Goal: Task Accomplishment & Management: Manage account settings

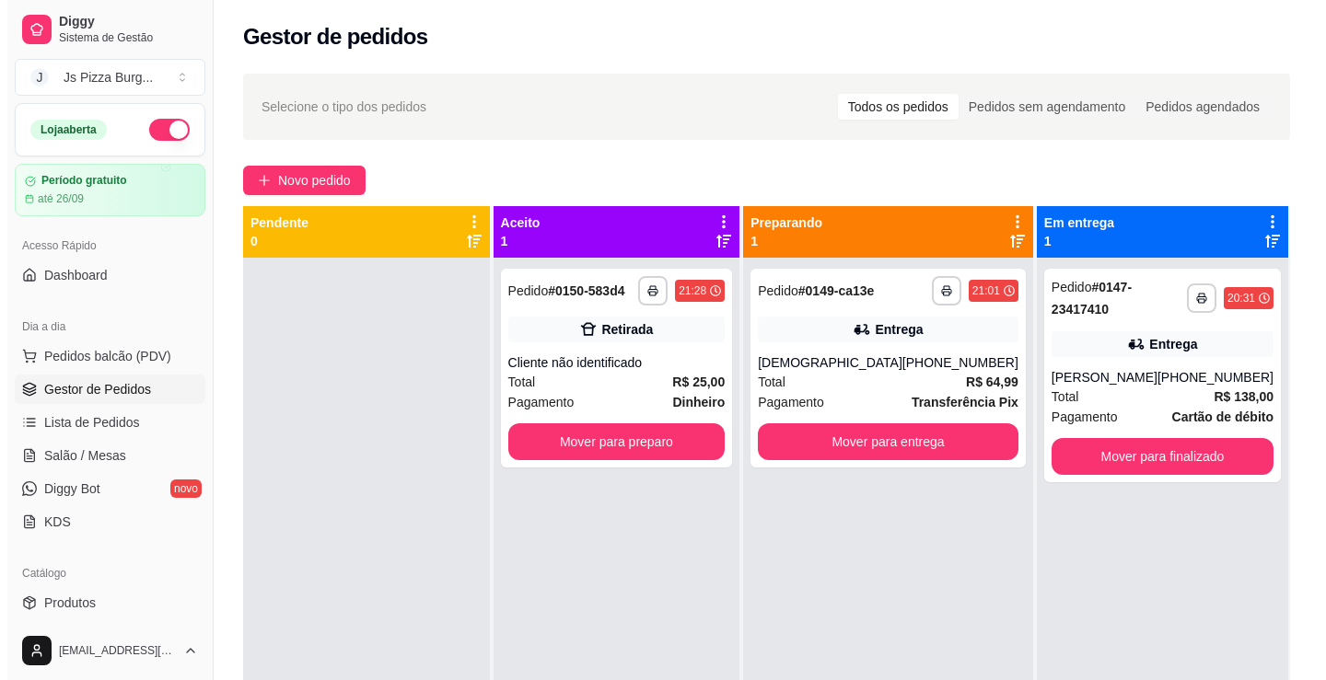
scroll to position [52, 0]
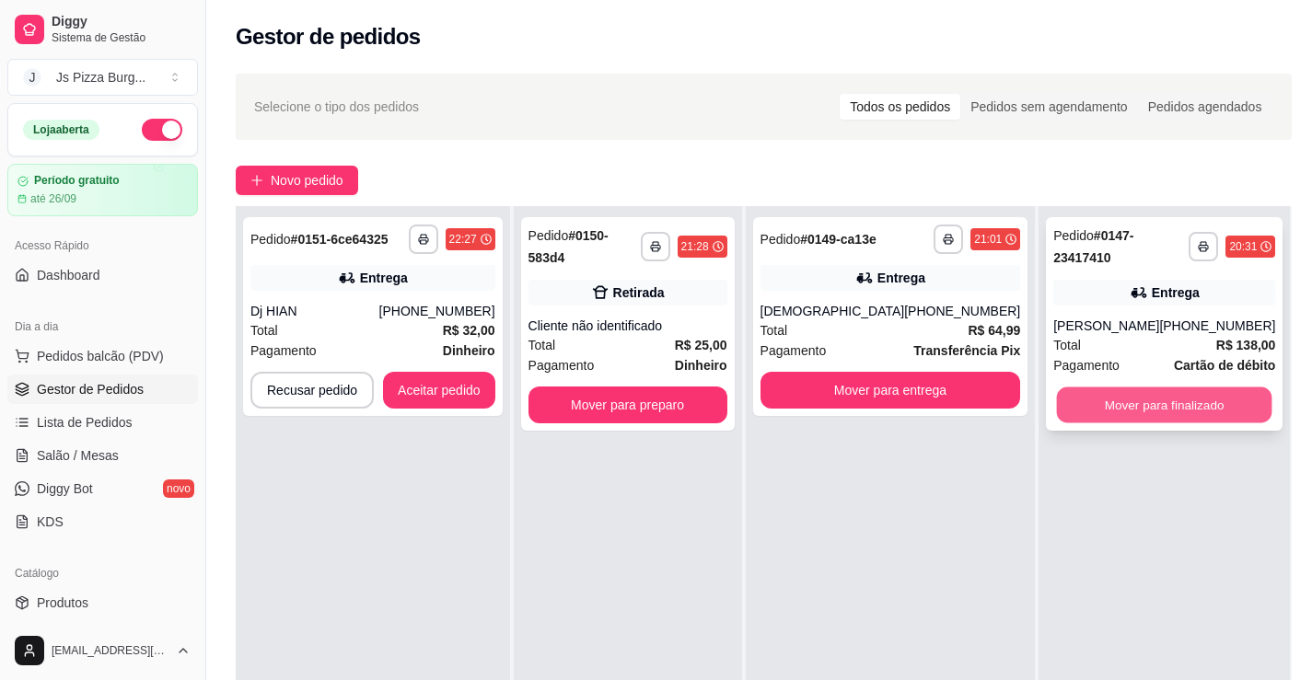
click at [1162, 402] on button "Mover para finalizado" at bounding box center [1164, 406] width 215 height 36
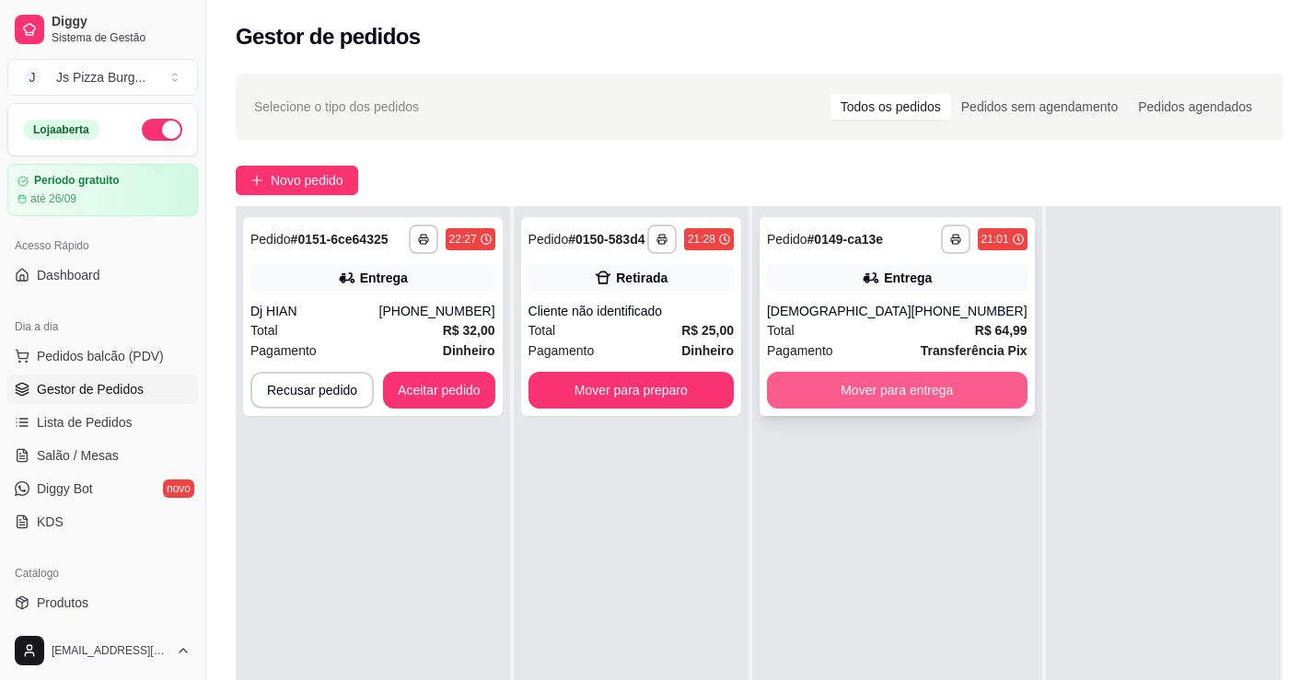
click at [954, 382] on button "Mover para entrega" at bounding box center [897, 390] width 261 height 37
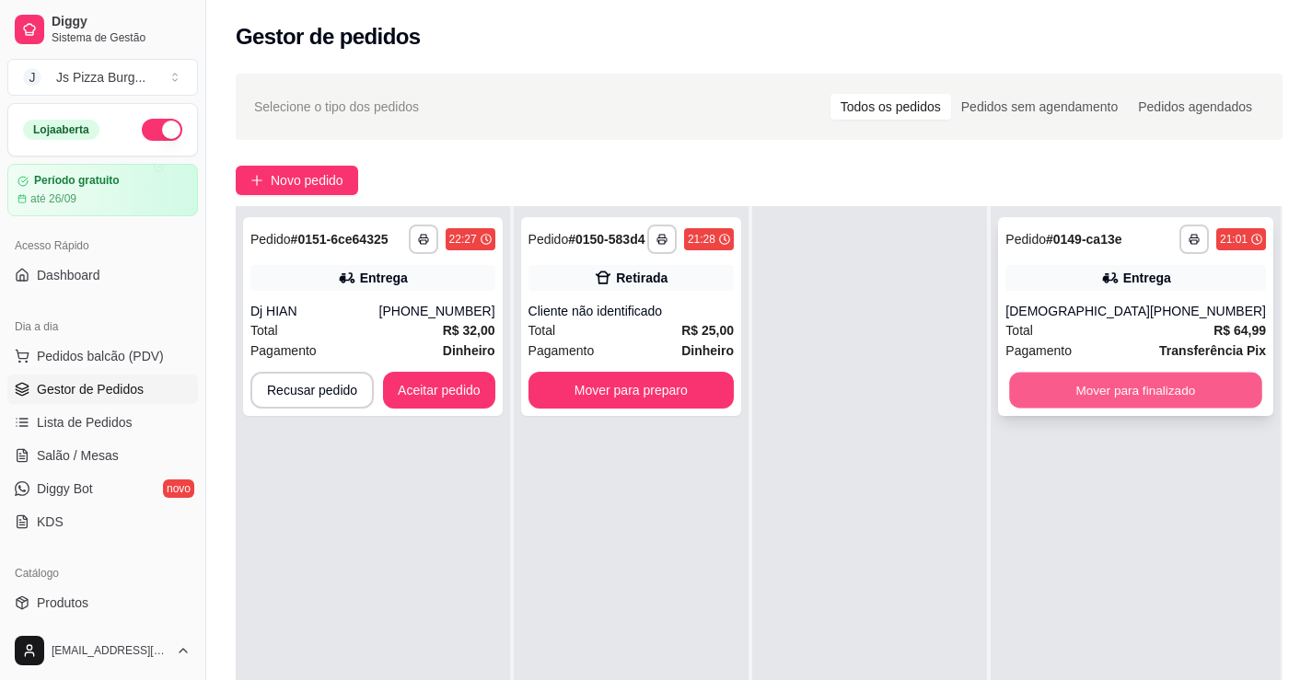
click at [1116, 387] on button "Mover para finalizado" at bounding box center [1136, 391] width 252 height 36
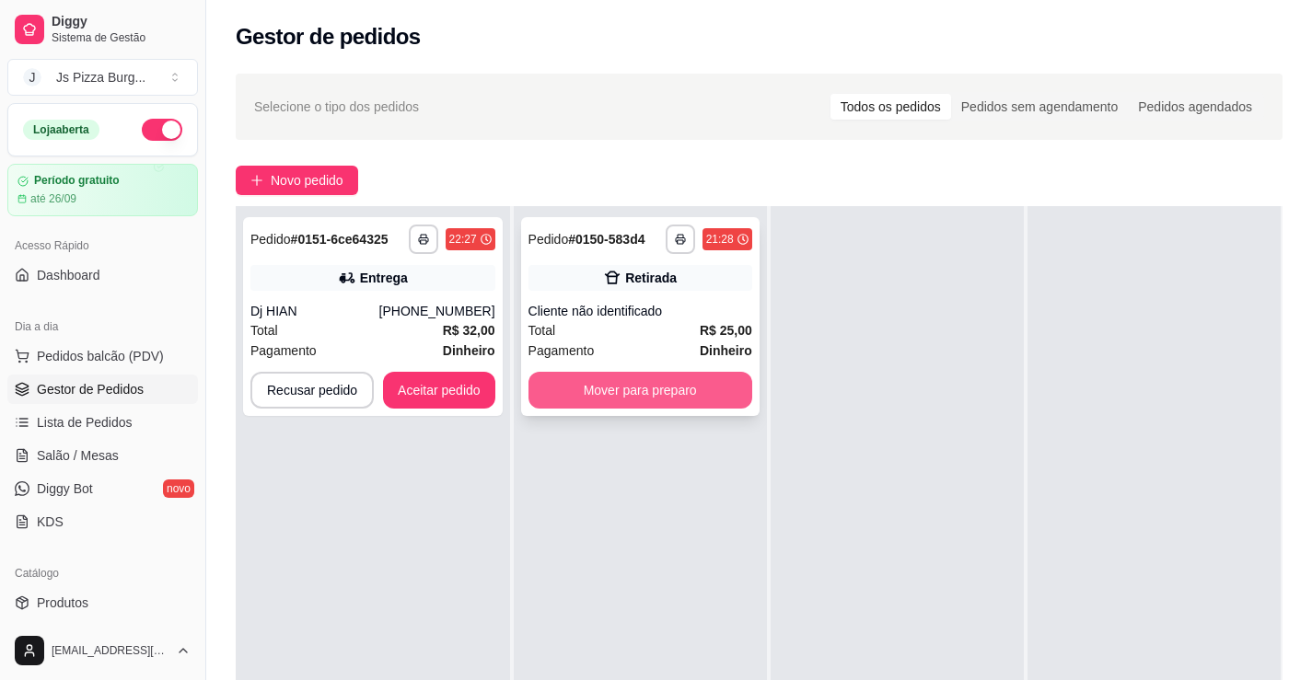
click at [605, 388] on button "Mover para preparo" at bounding box center [640, 390] width 224 height 37
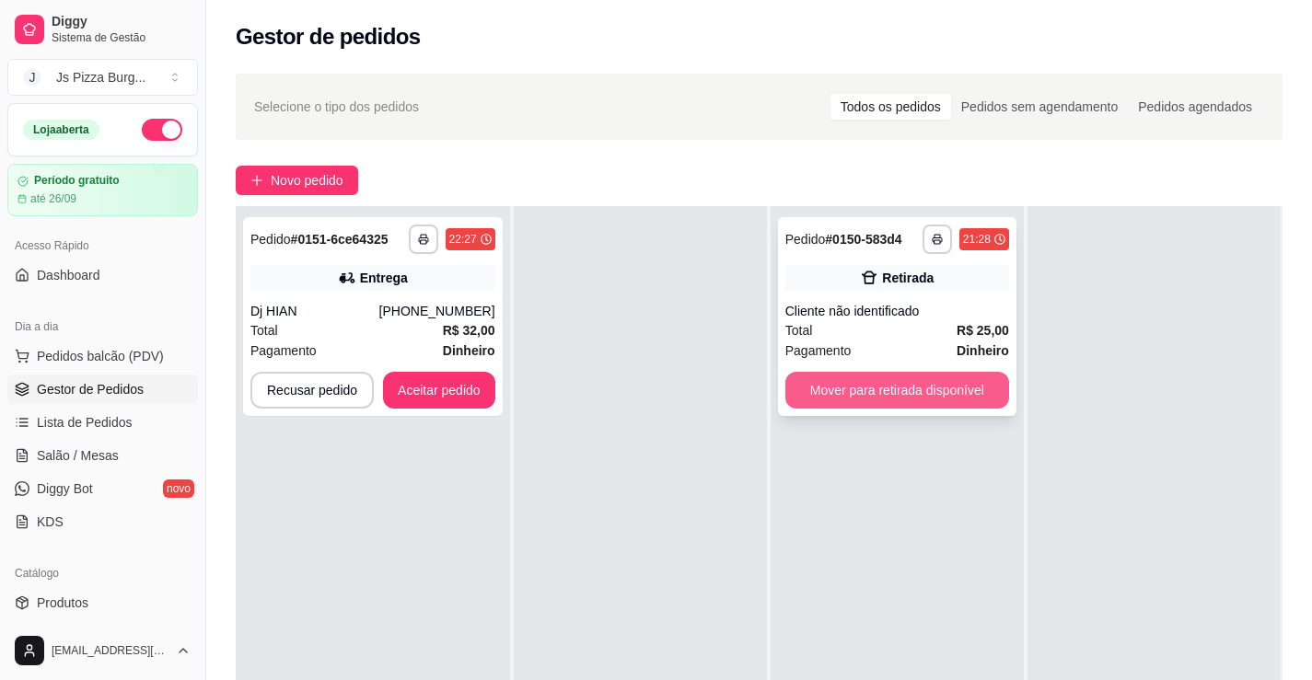
click at [967, 388] on button "Mover para retirada disponível" at bounding box center [897, 390] width 224 height 37
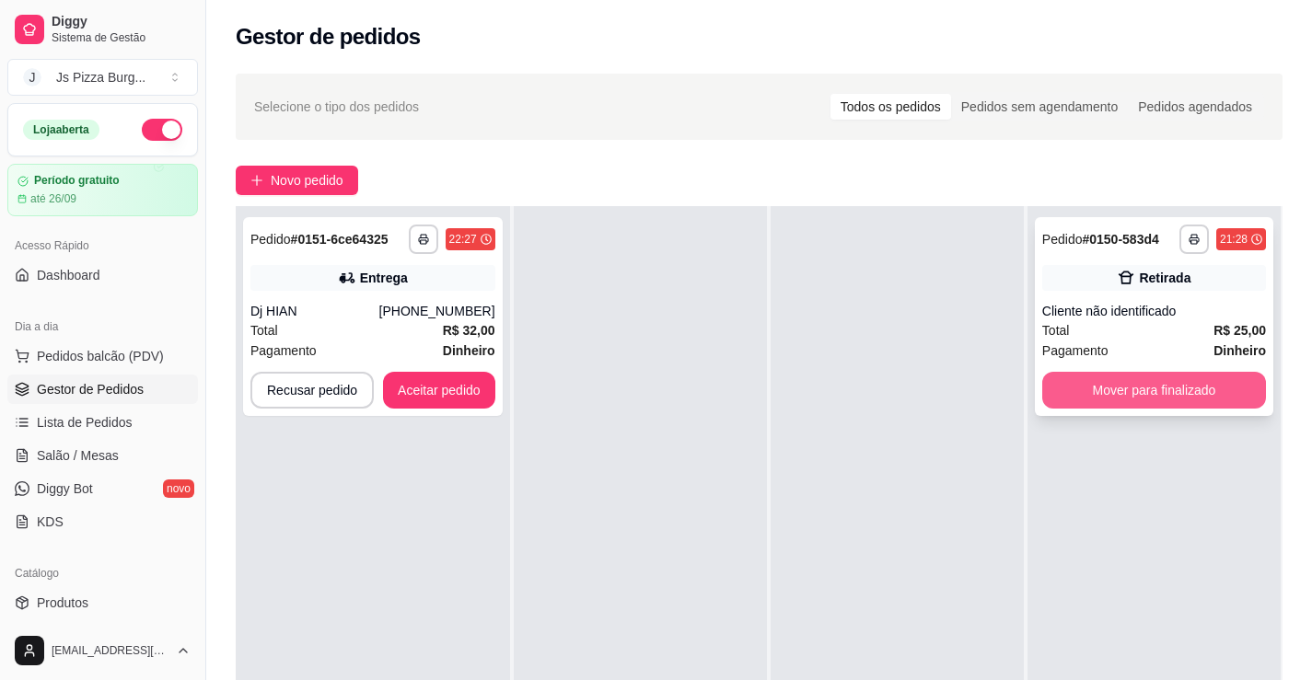
click at [1097, 376] on button "Mover para finalizado" at bounding box center [1154, 390] width 224 height 37
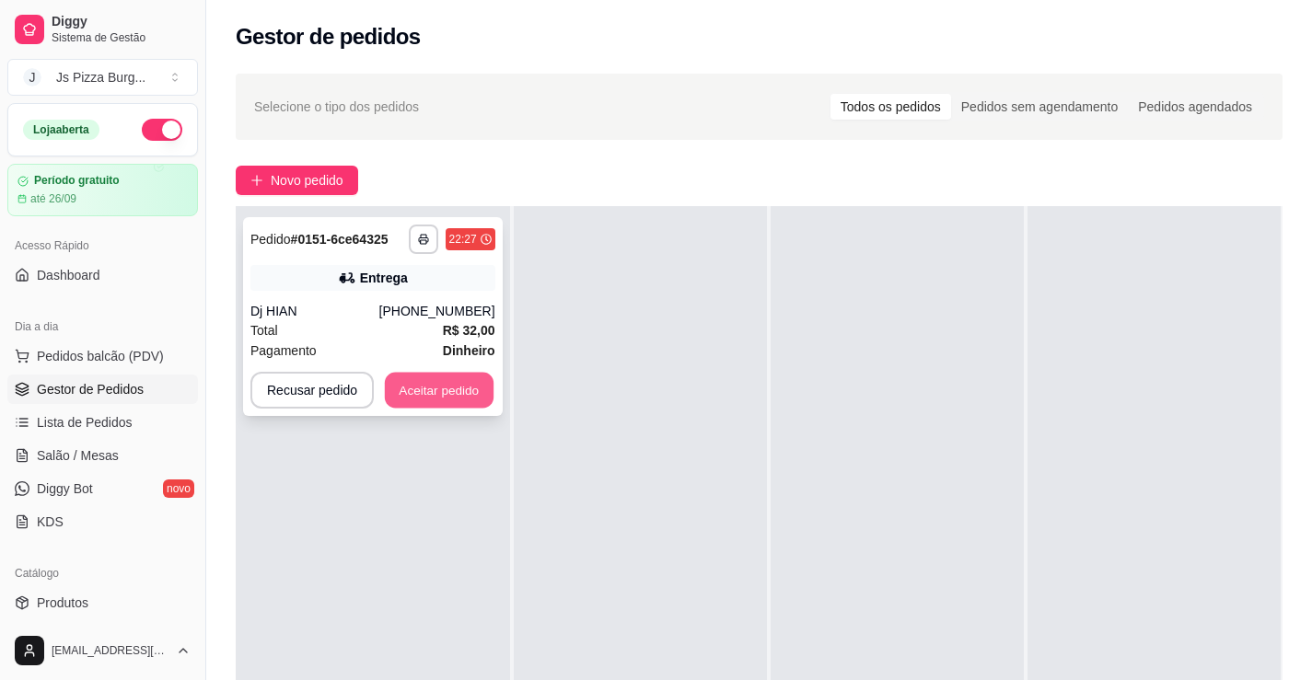
click at [412, 395] on button "Aceitar pedido" at bounding box center [439, 391] width 109 height 36
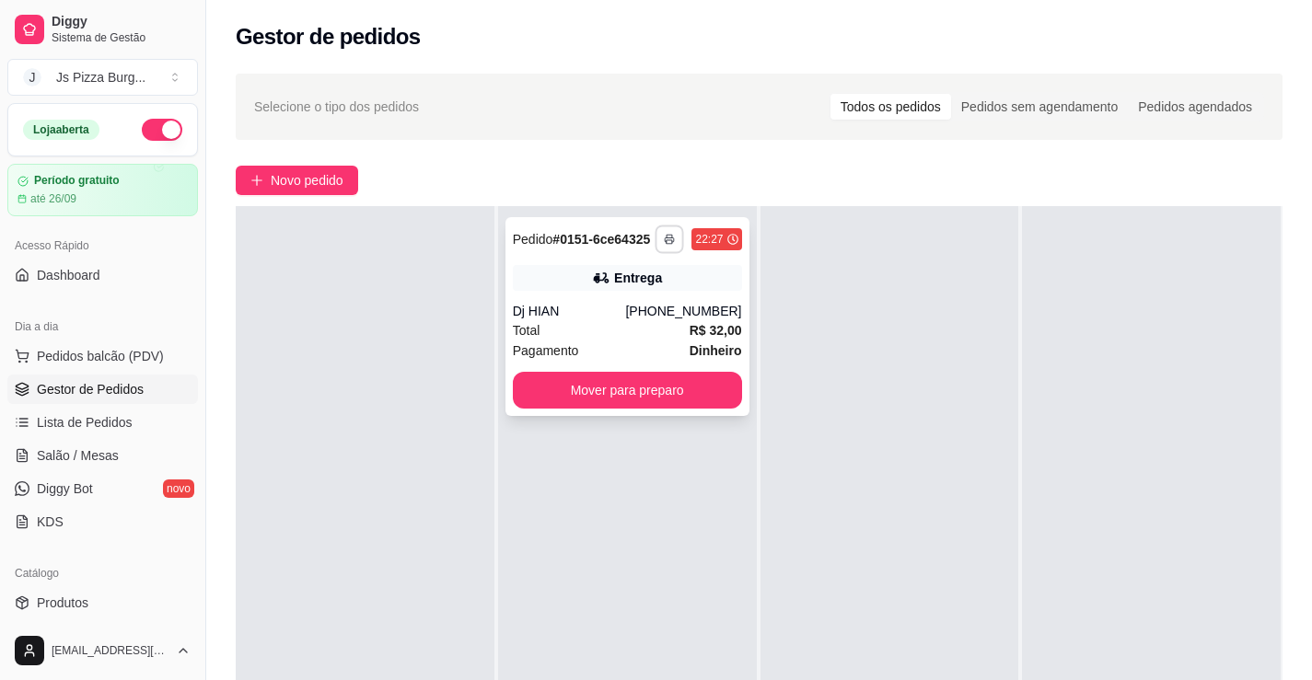
click at [665, 238] on icon "button" at bounding box center [670, 239] width 11 height 11
click at [620, 305] on button "IMPRESSORA" at bounding box center [614, 303] width 129 height 29
click at [670, 234] on button "button" at bounding box center [669, 239] width 29 height 29
click at [624, 310] on button "IMPRESSORA" at bounding box center [614, 303] width 133 height 29
click at [643, 393] on button "Mover para preparo" at bounding box center [627, 391] width 222 height 36
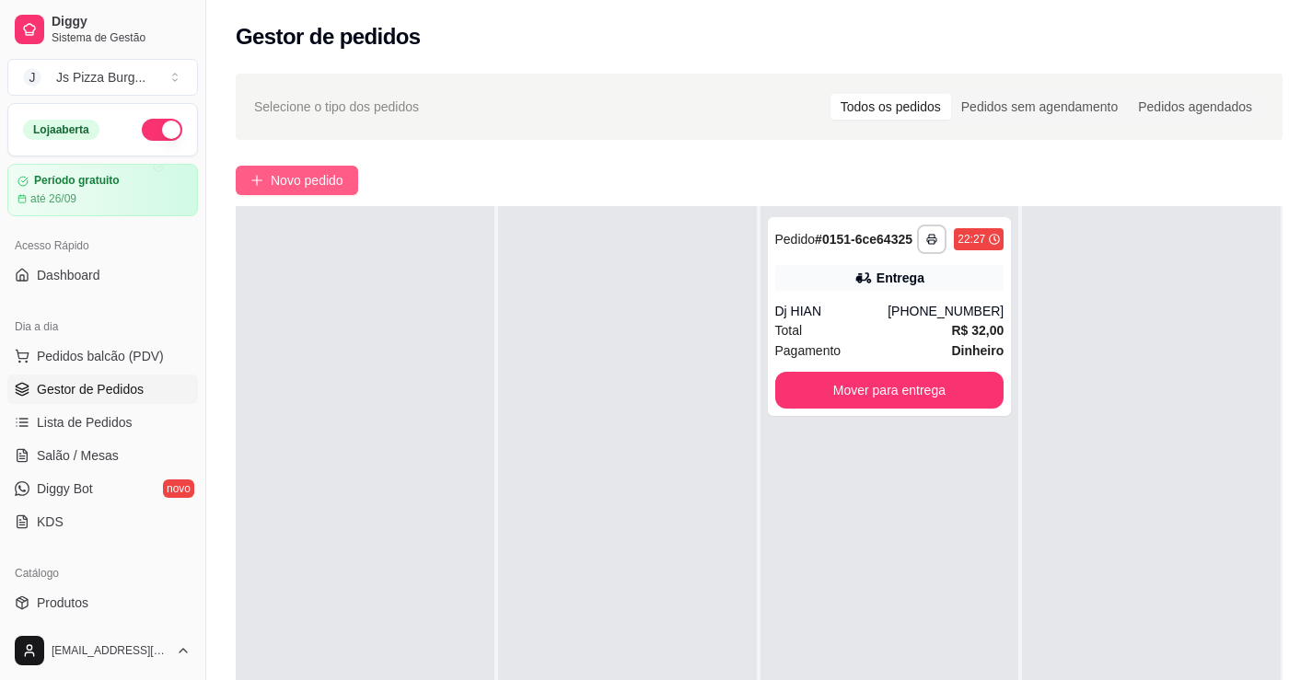
click at [296, 189] on span "Novo pedido" at bounding box center [307, 180] width 73 height 20
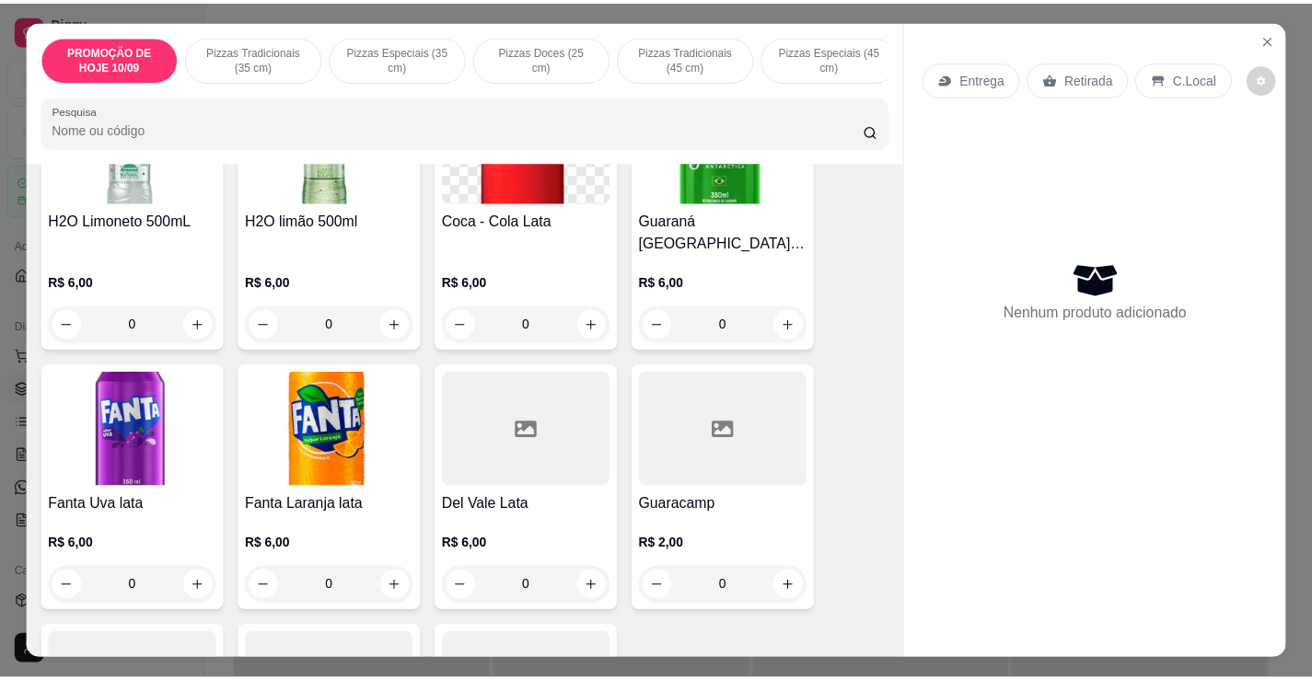
scroll to position [4235, 0]
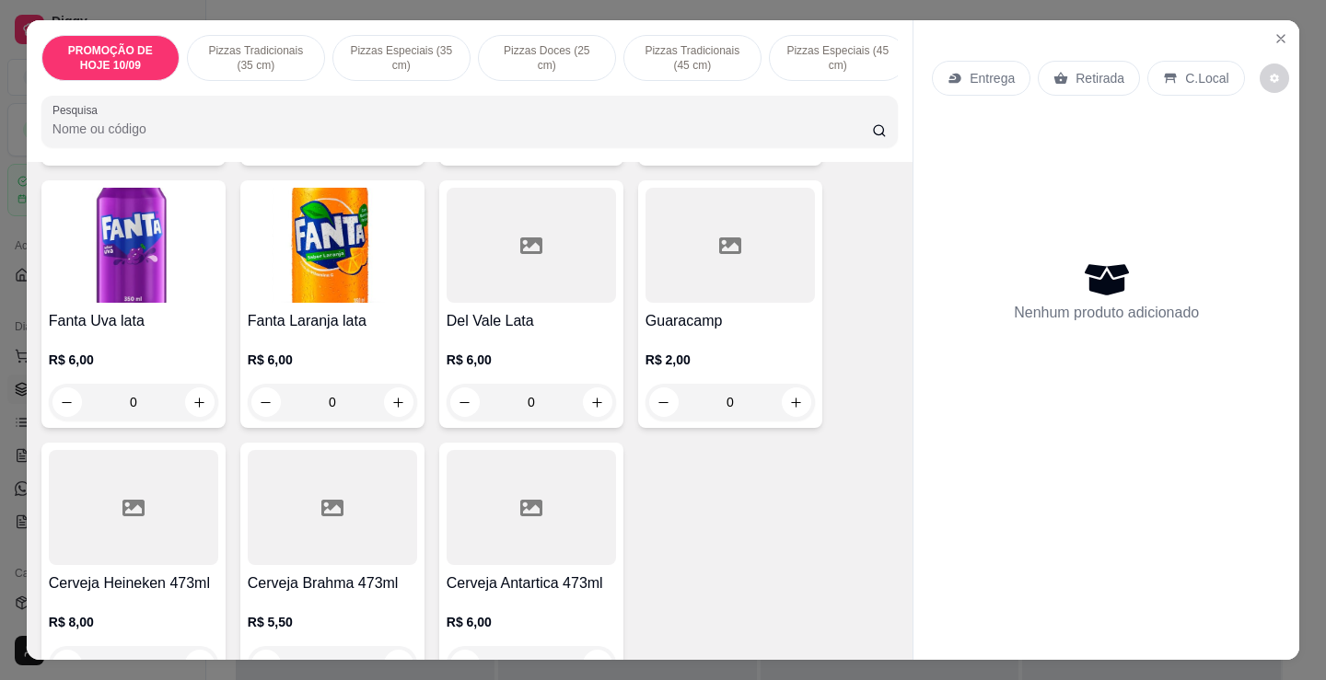
click at [713, 310] on h4 "Guaracamp" at bounding box center [729, 321] width 169 height 22
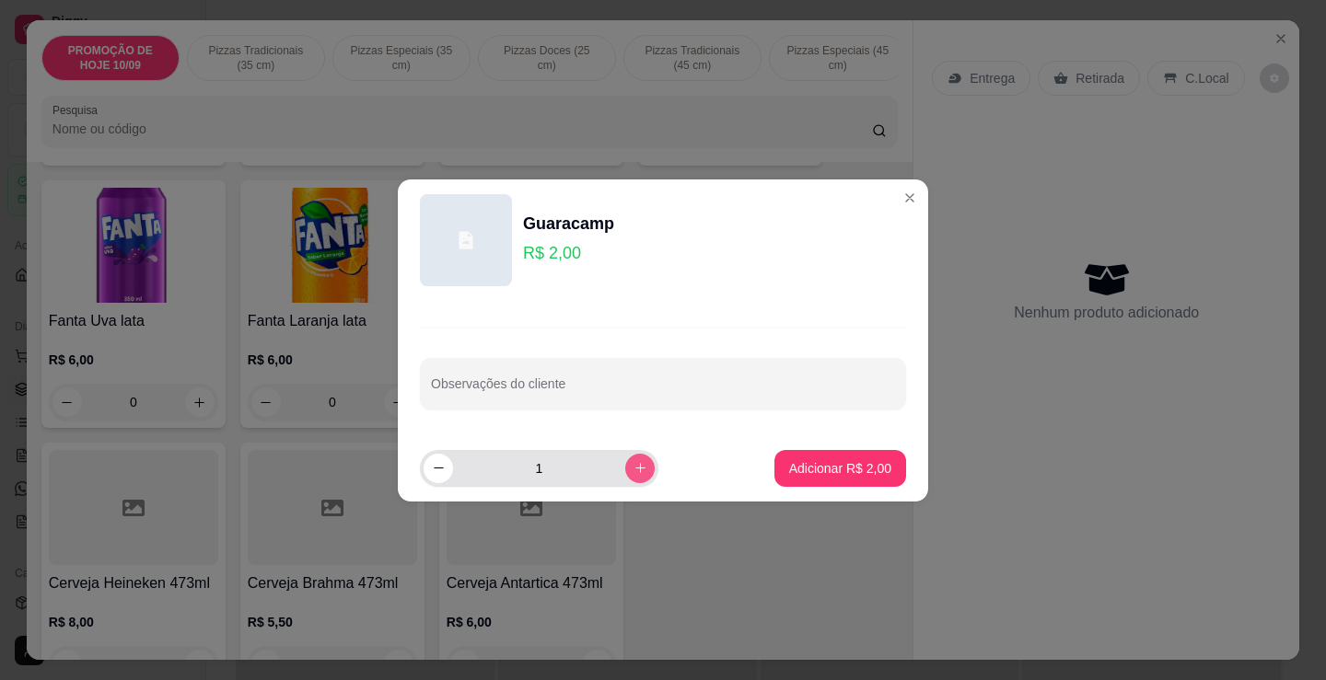
click at [625, 475] on button "increase-product-quantity" at bounding box center [639, 468] width 29 height 29
type input "2"
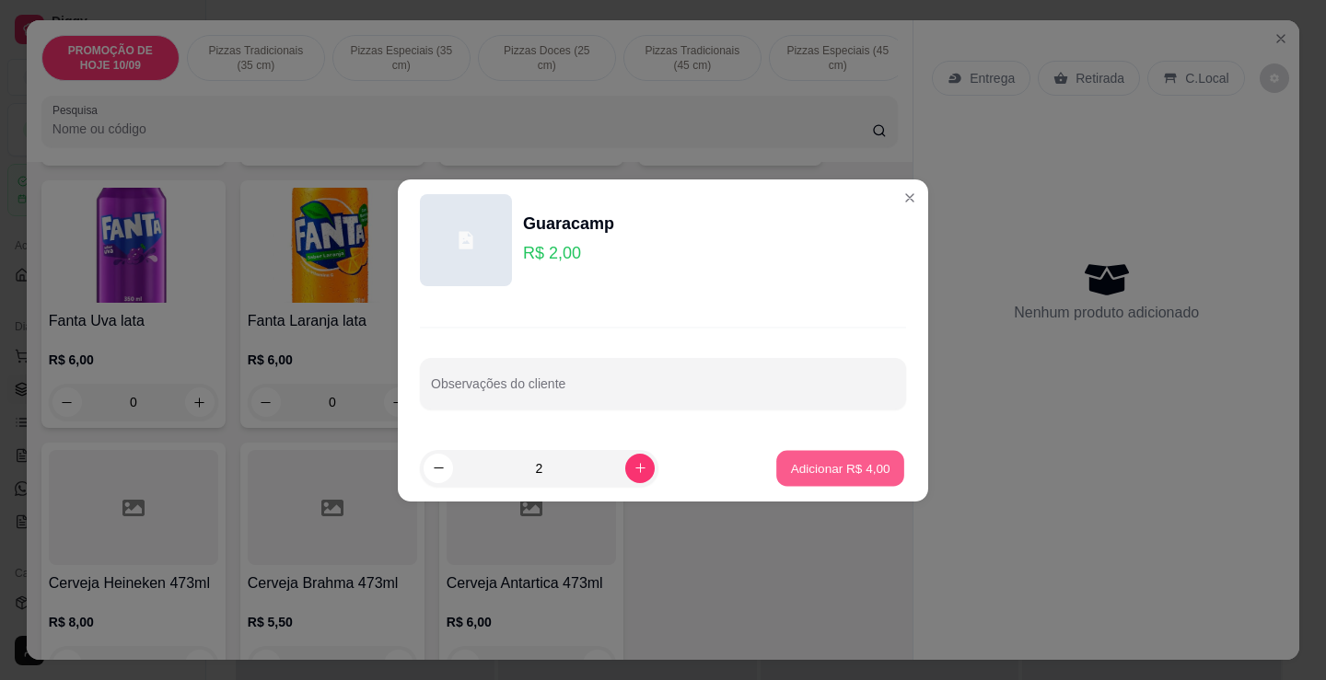
click at [816, 460] on p "Adicionar R$ 4,00" at bounding box center [839, 467] width 99 height 17
type input "2"
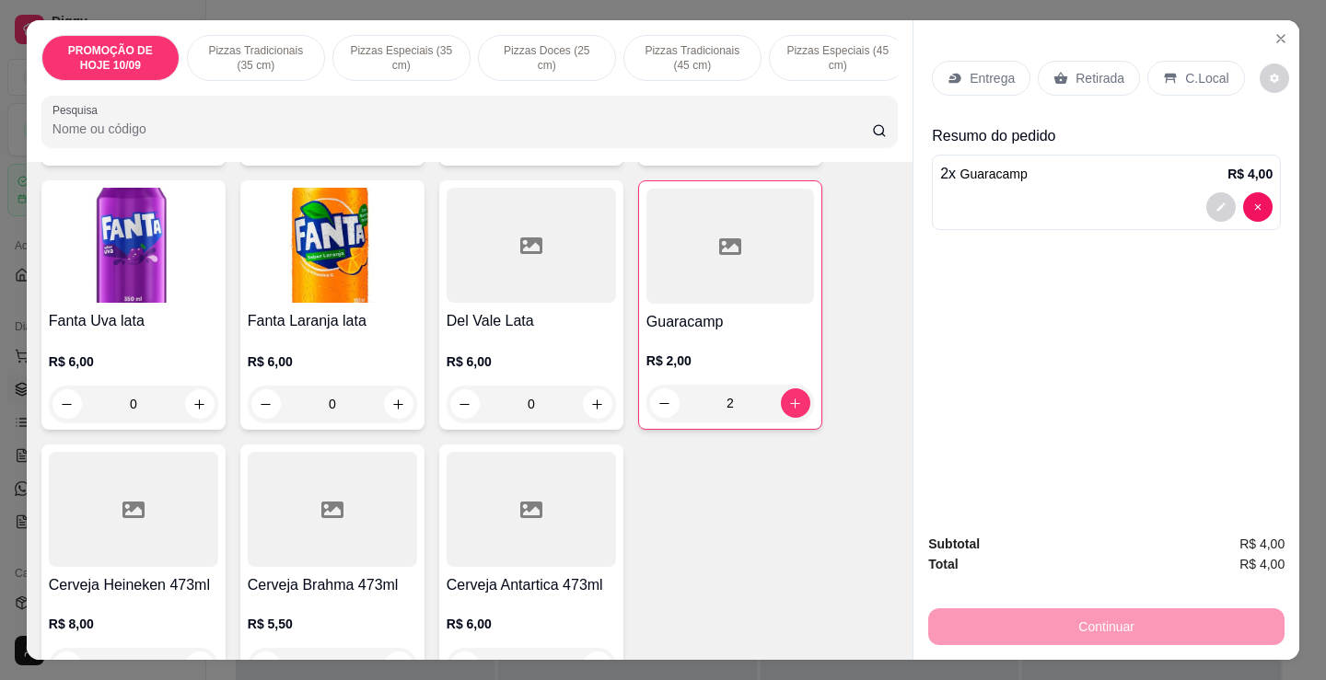
click at [1082, 75] on p "Retirada" at bounding box center [1099, 78] width 49 height 18
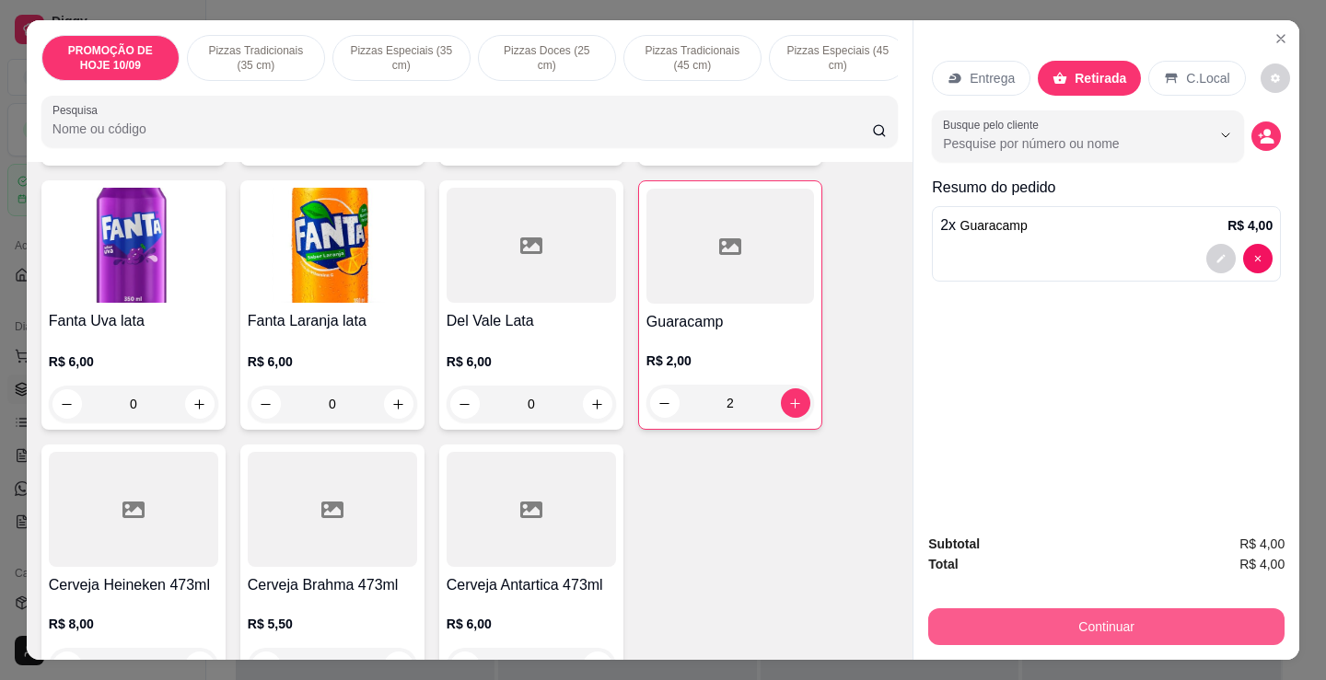
click at [1095, 620] on button "Continuar" at bounding box center [1106, 627] width 356 height 37
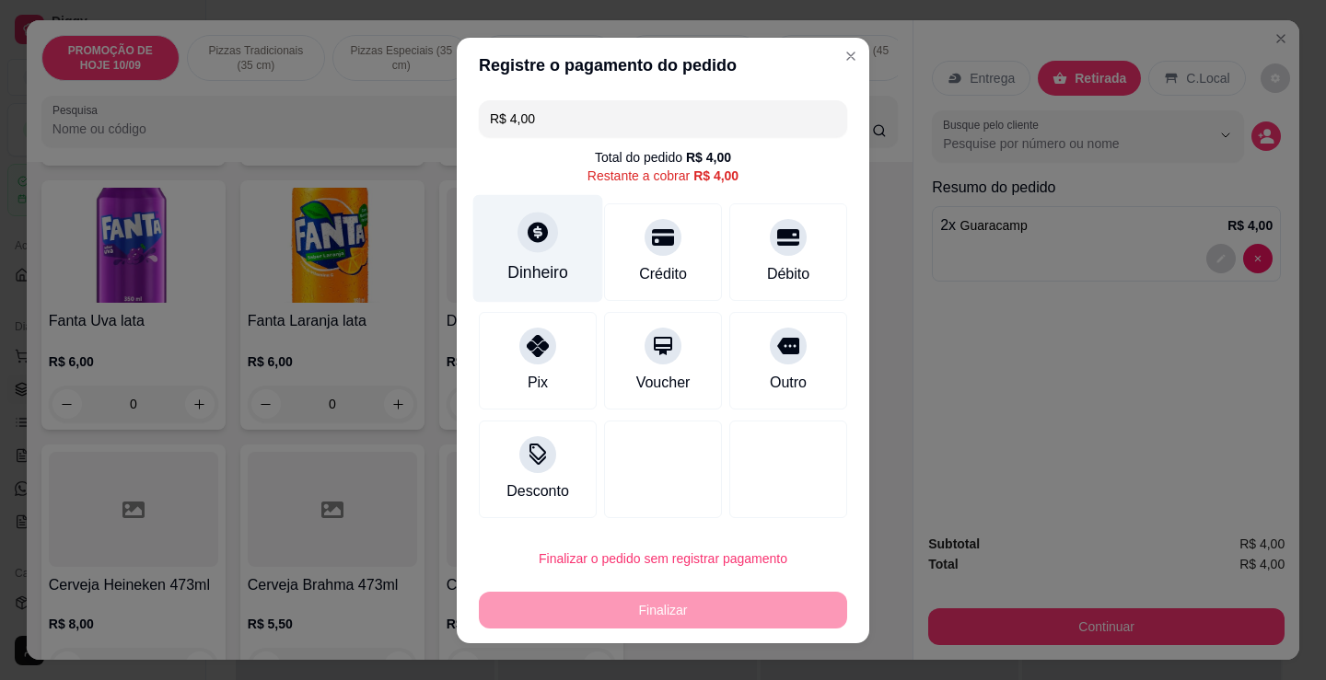
click at [511, 245] on div "Dinheiro" at bounding box center [538, 248] width 130 height 108
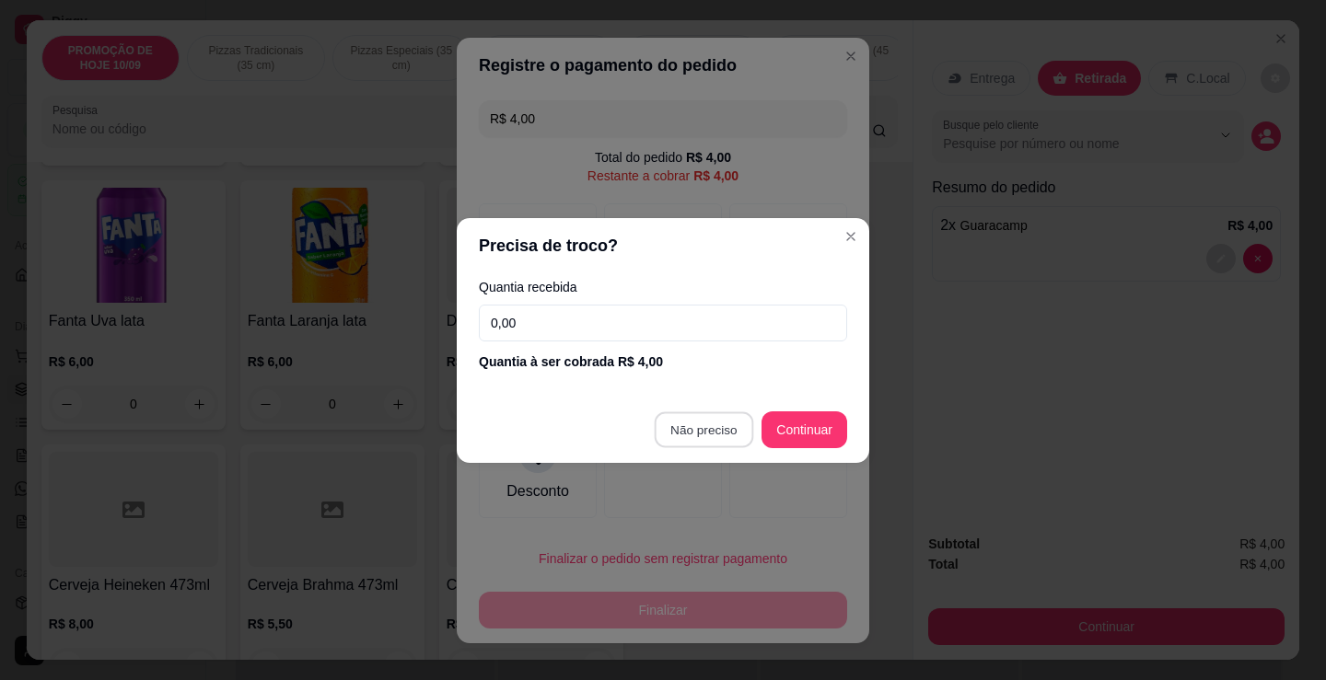
type input "R$ 0,00"
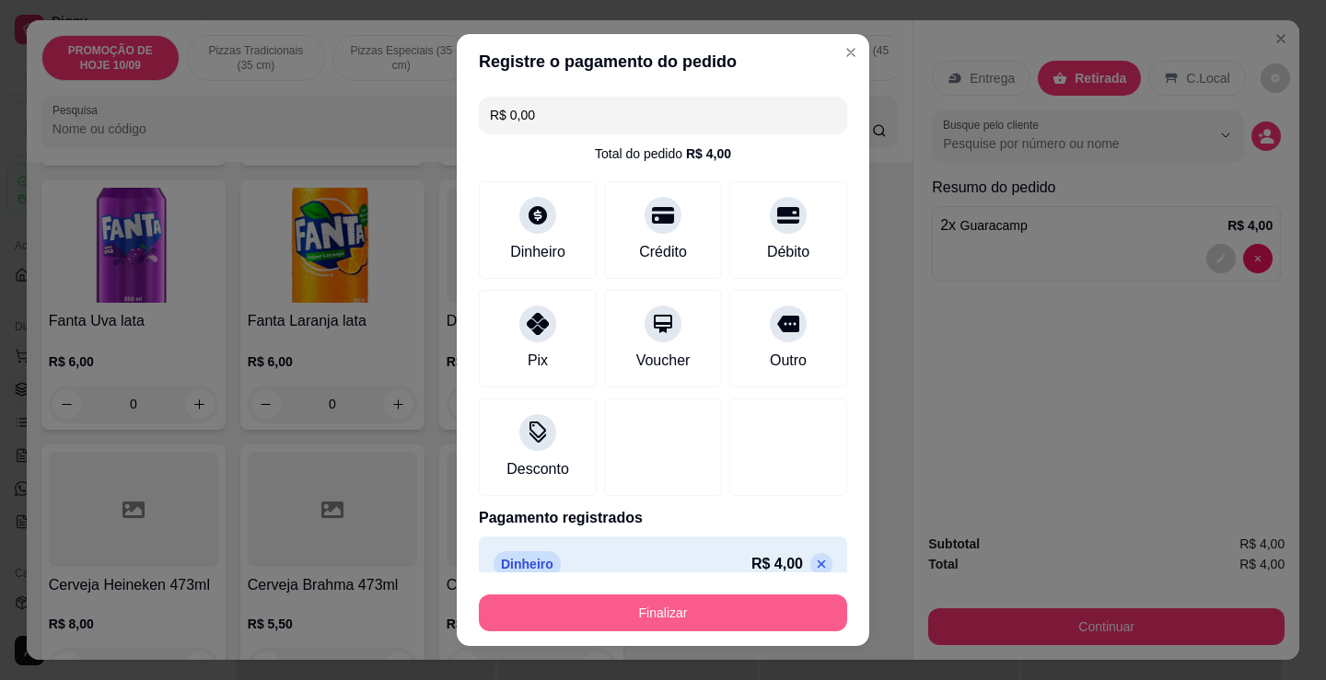
click at [672, 615] on button "Finalizar" at bounding box center [663, 613] width 368 height 37
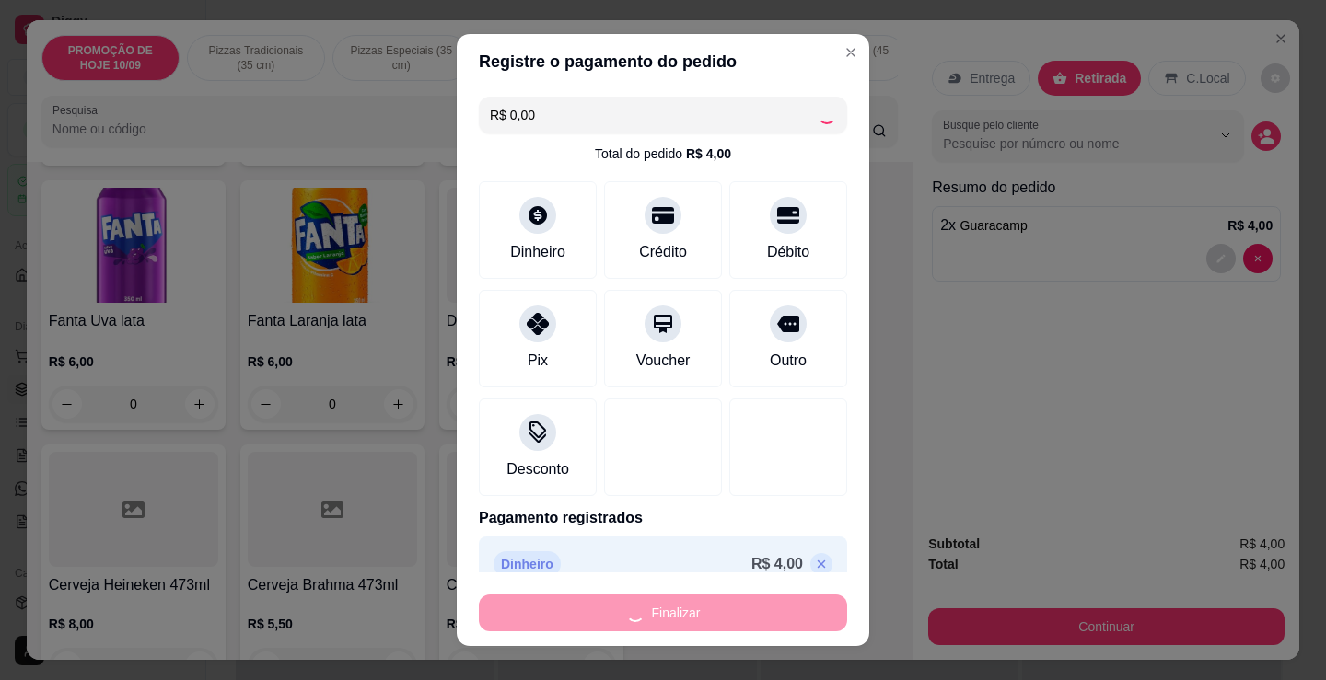
type input "0"
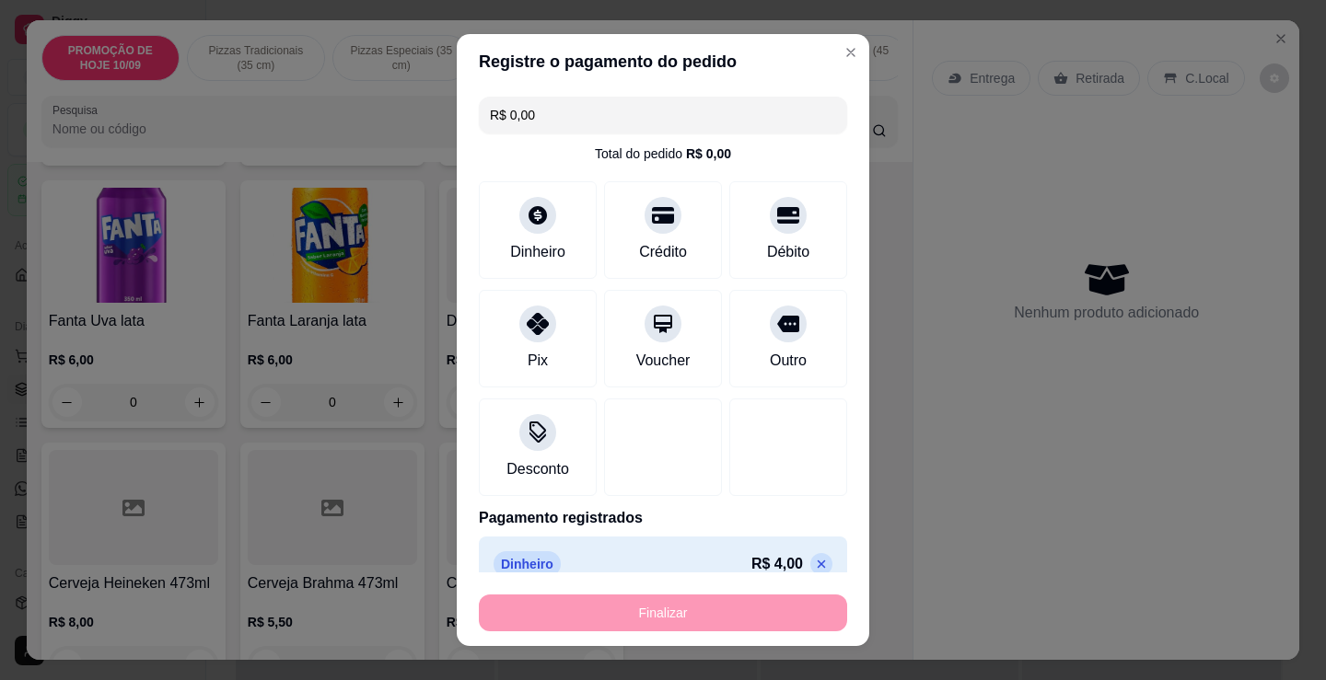
type input "-R$ 4,00"
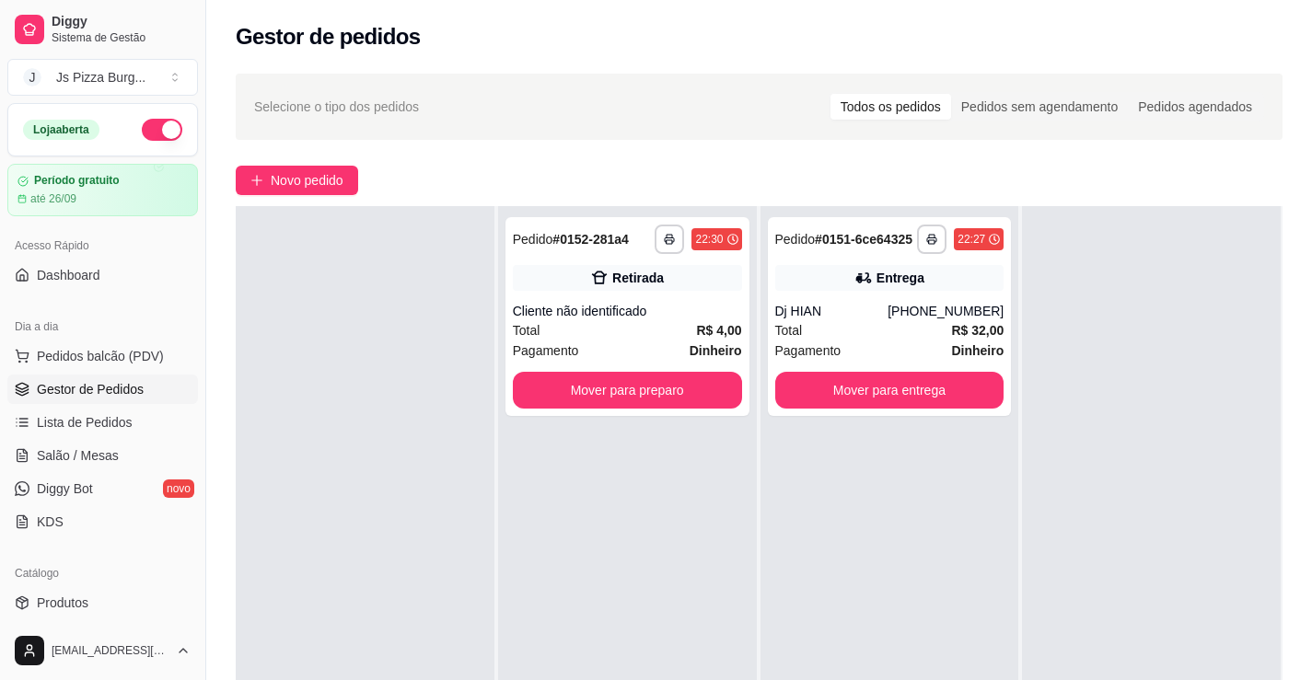
drag, startPoint x: 462, startPoint y: 138, endPoint x: 413, endPoint y: 156, distance: 52.1
click at [450, 147] on div "**********" at bounding box center [759, 486] width 1106 height 846
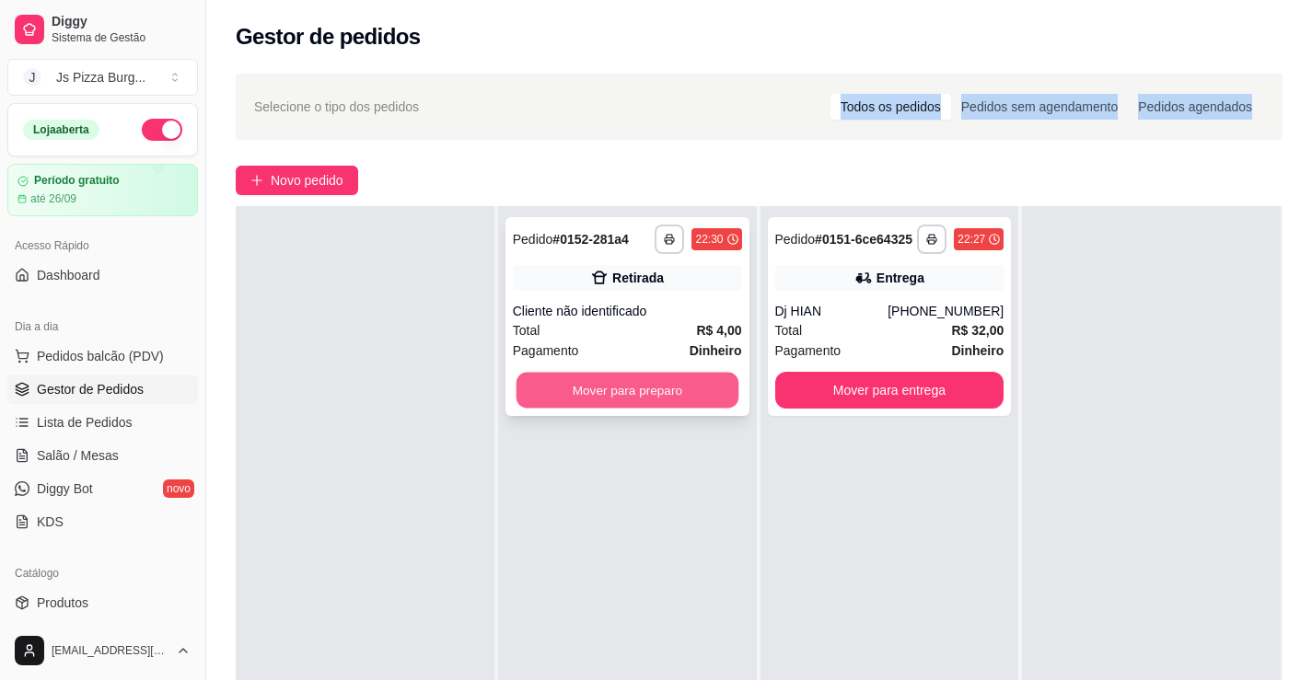
click at [651, 391] on button "Mover para preparo" at bounding box center [627, 391] width 222 height 36
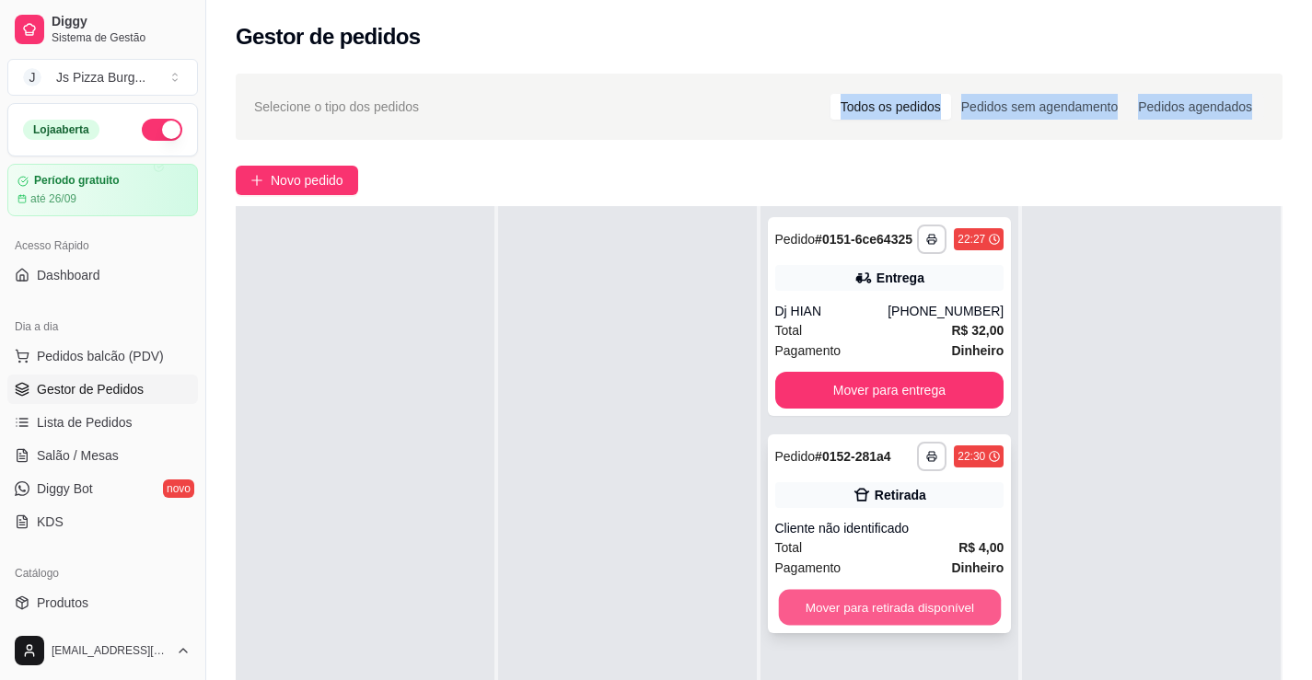
click at [838, 604] on button "Mover para retirada disponível" at bounding box center [889, 608] width 222 height 36
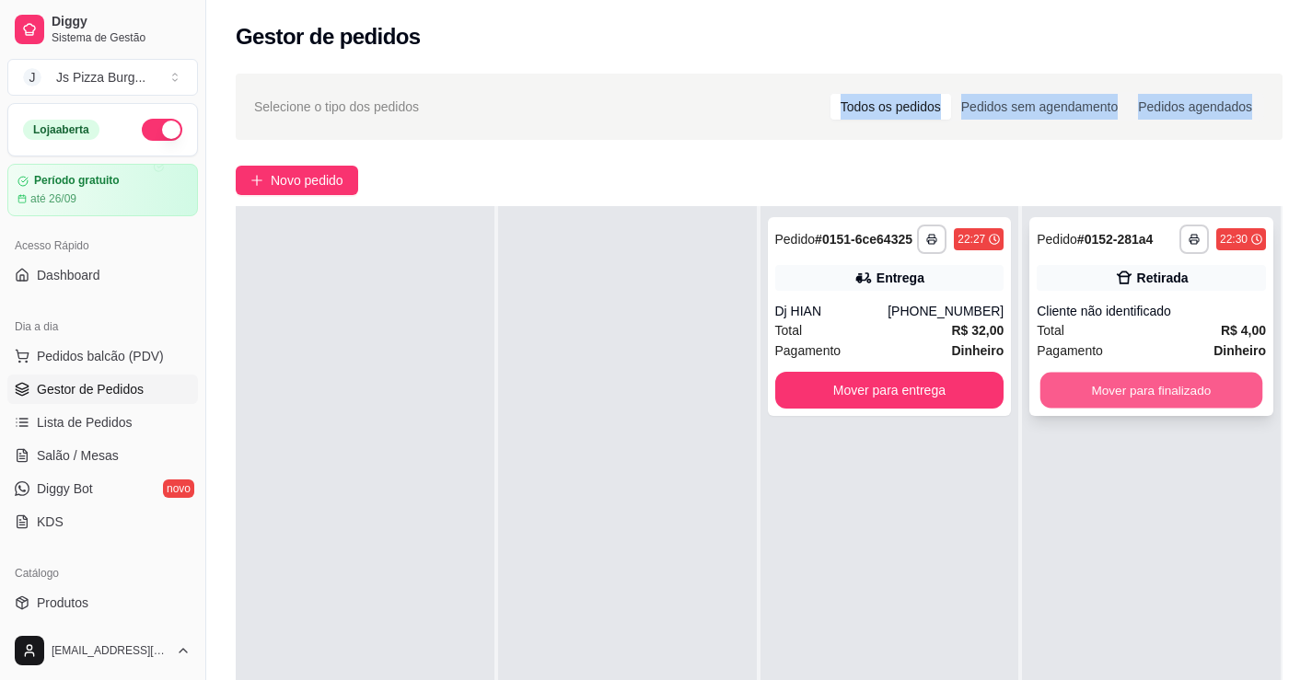
click at [1075, 385] on button "Mover para finalizado" at bounding box center [1151, 391] width 222 height 36
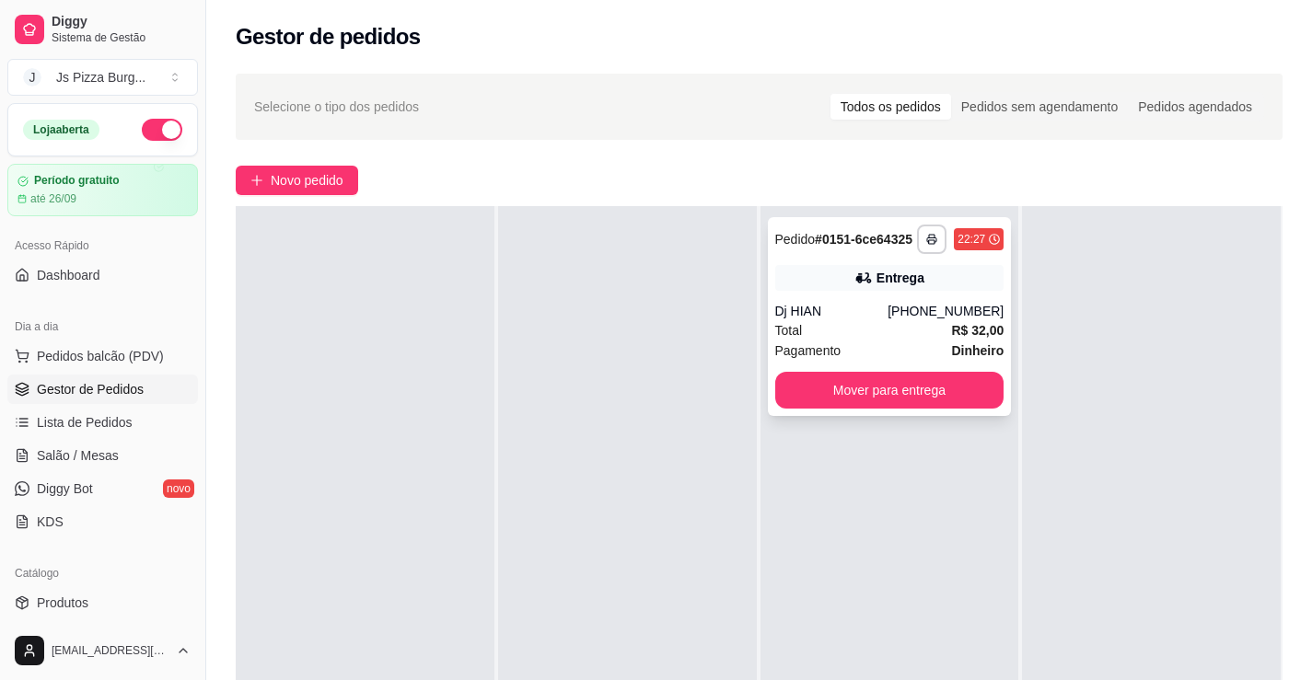
click at [875, 409] on div "**********" at bounding box center [890, 316] width 244 height 199
click at [961, 405] on button "Mover para entrega" at bounding box center [889, 391] width 222 height 36
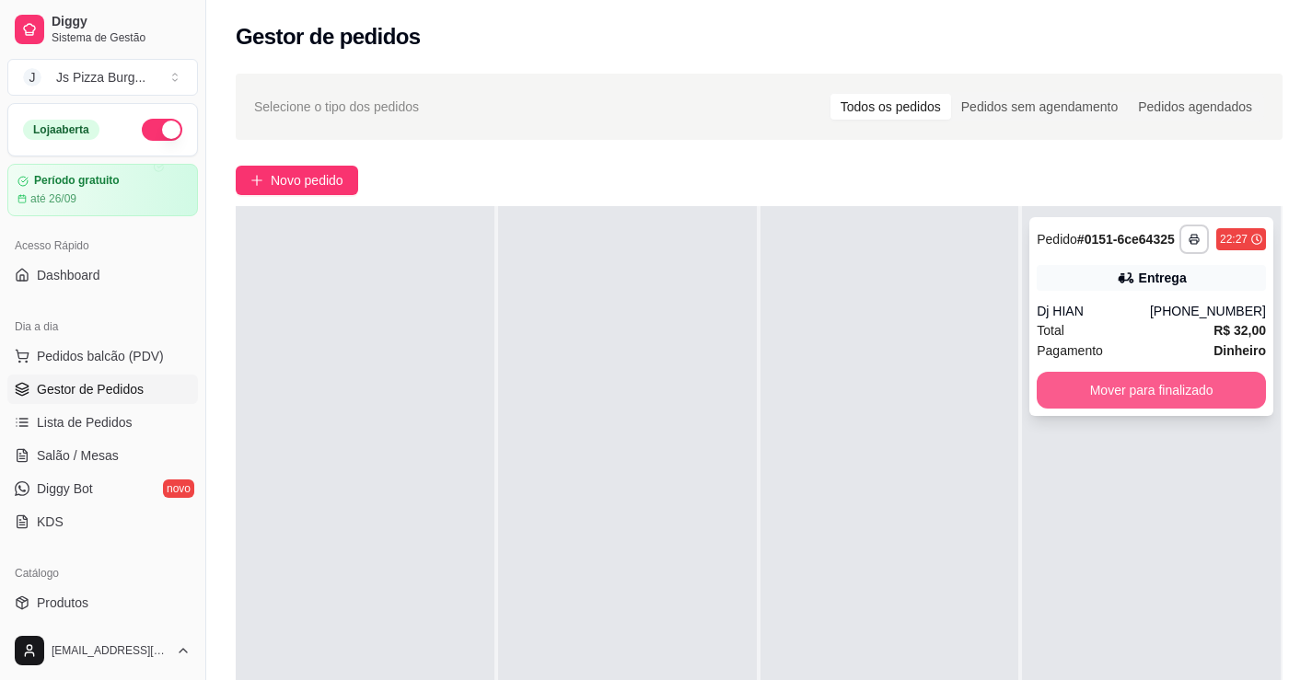
click at [1056, 383] on button "Mover para finalizado" at bounding box center [1151, 390] width 229 height 37
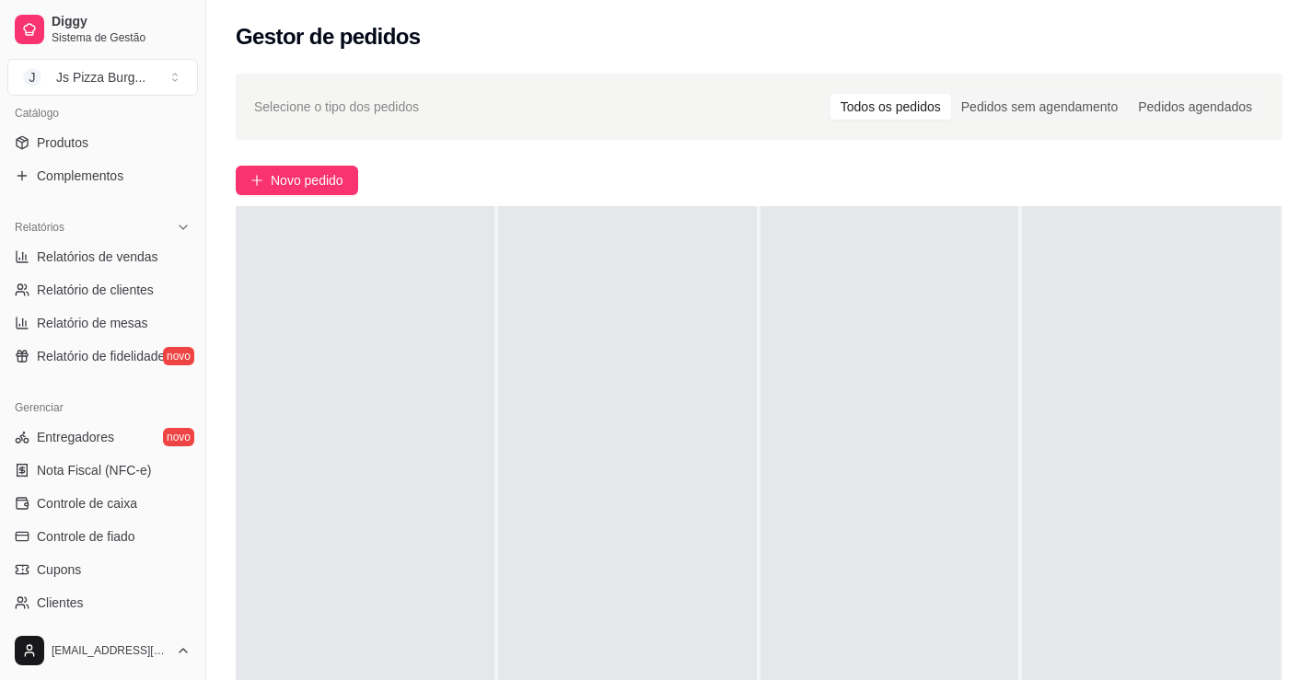
scroll to position [552, 0]
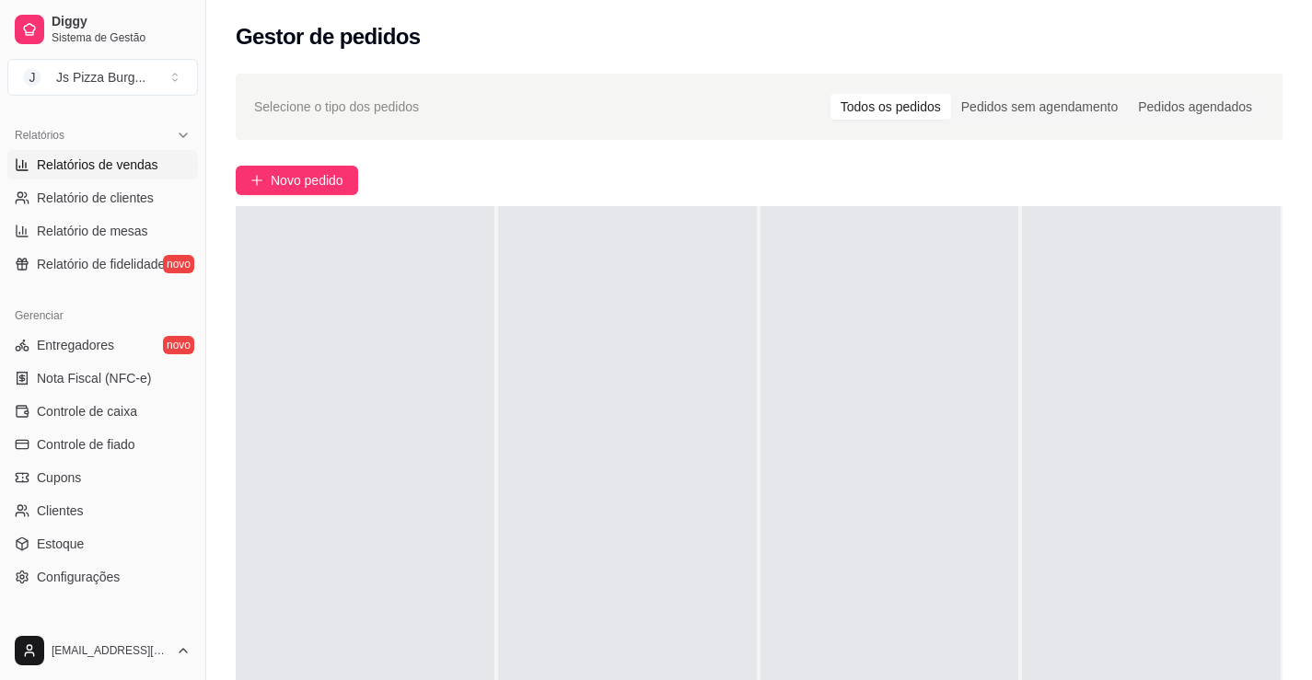
click at [73, 169] on span "Relatórios de vendas" at bounding box center [98, 165] width 122 height 18
select select "ALL"
select select "0"
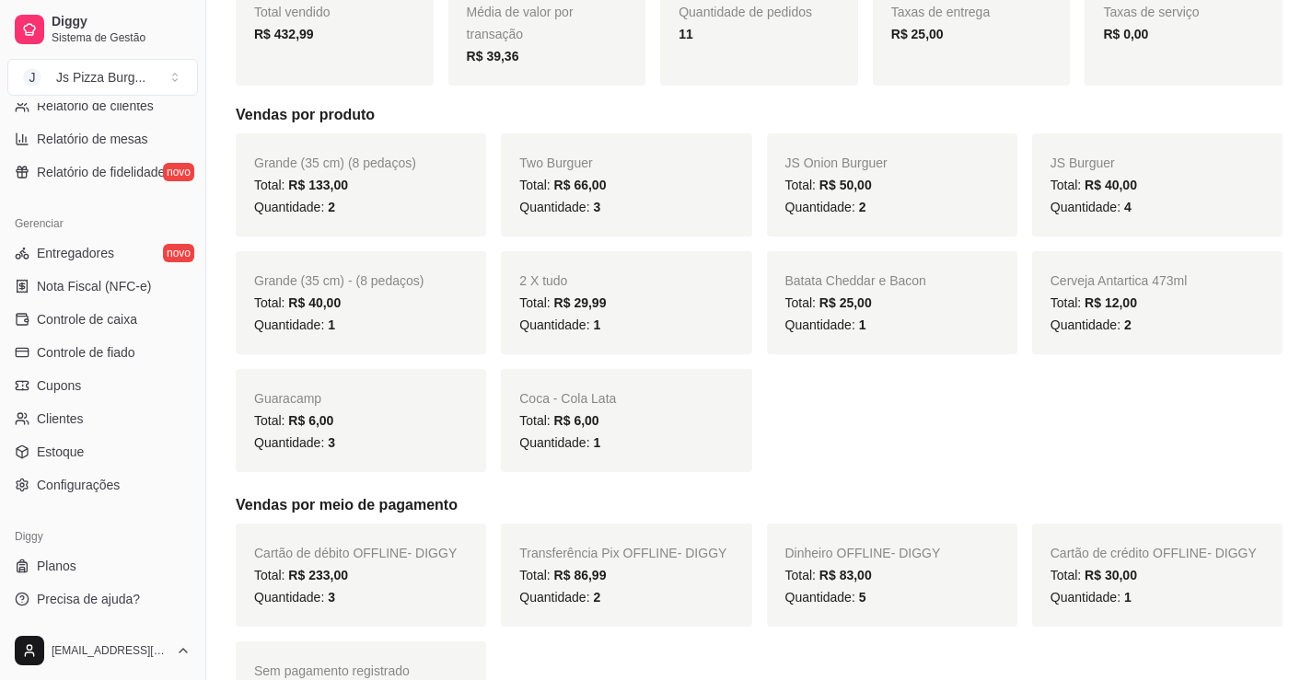
scroll to position [319, 0]
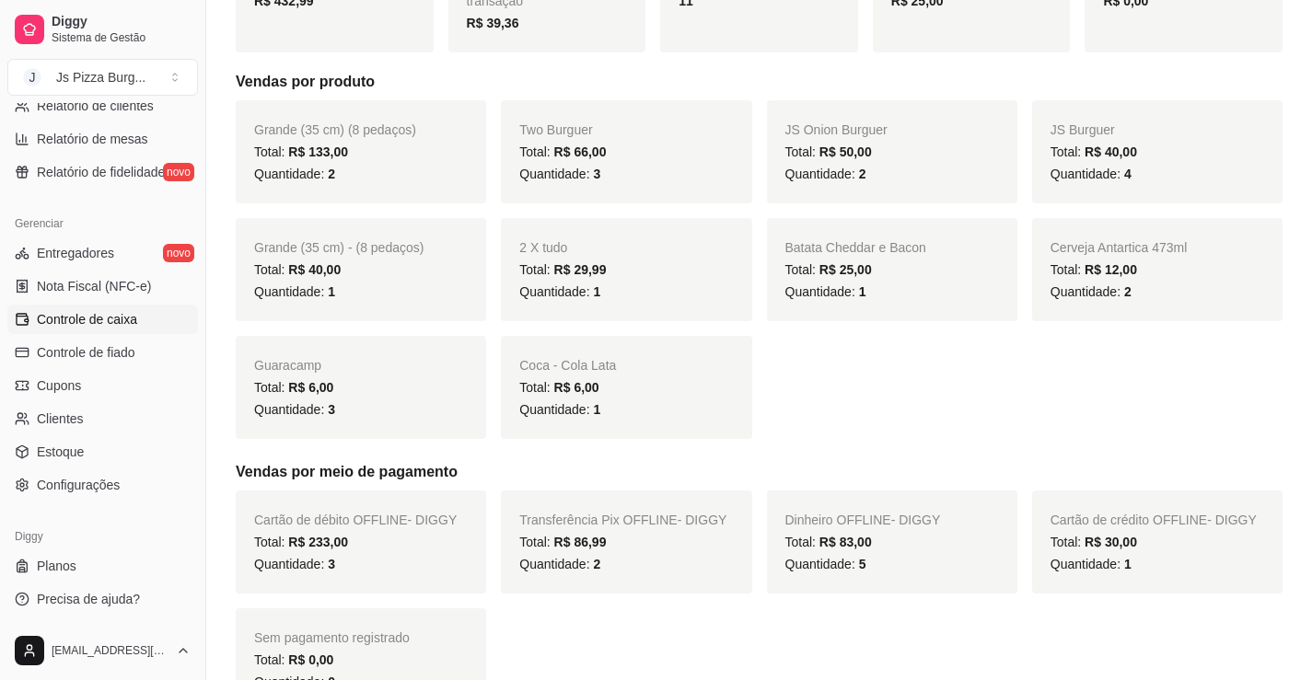
click at [90, 320] on span "Controle de caixa" at bounding box center [87, 319] width 100 height 18
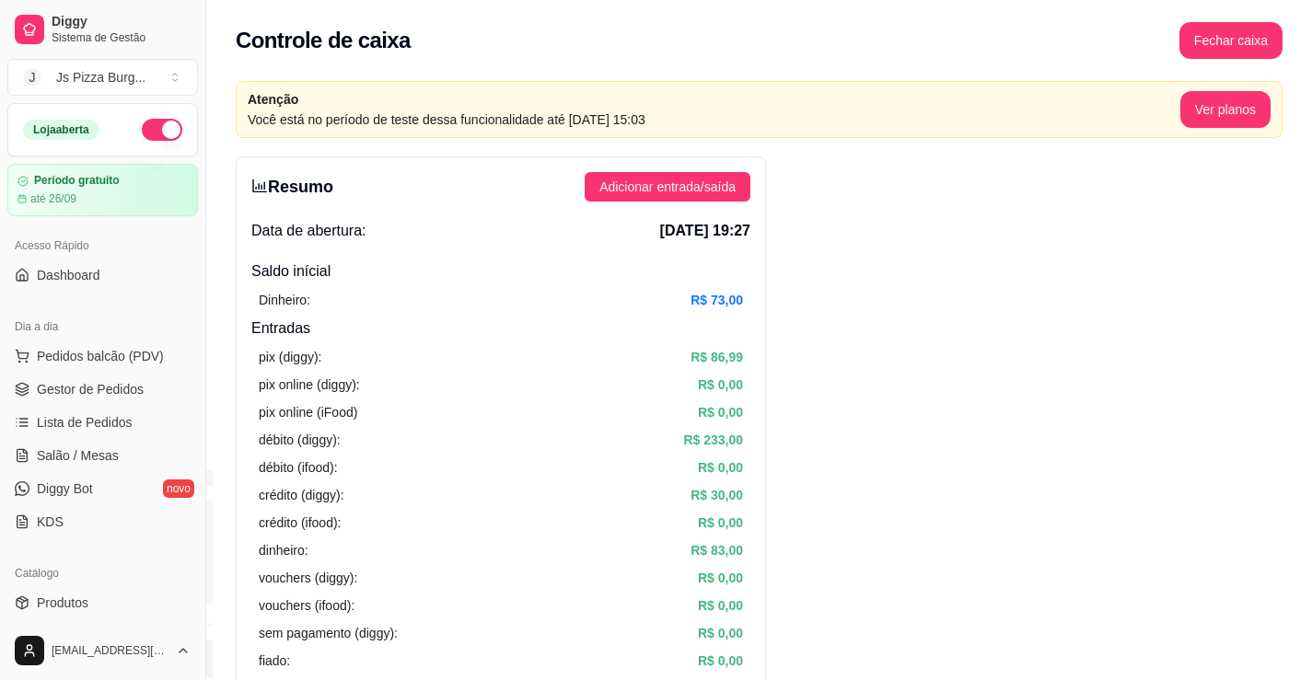
click at [142, 126] on button "button" at bounding box center [162, 130] width 41 height 22
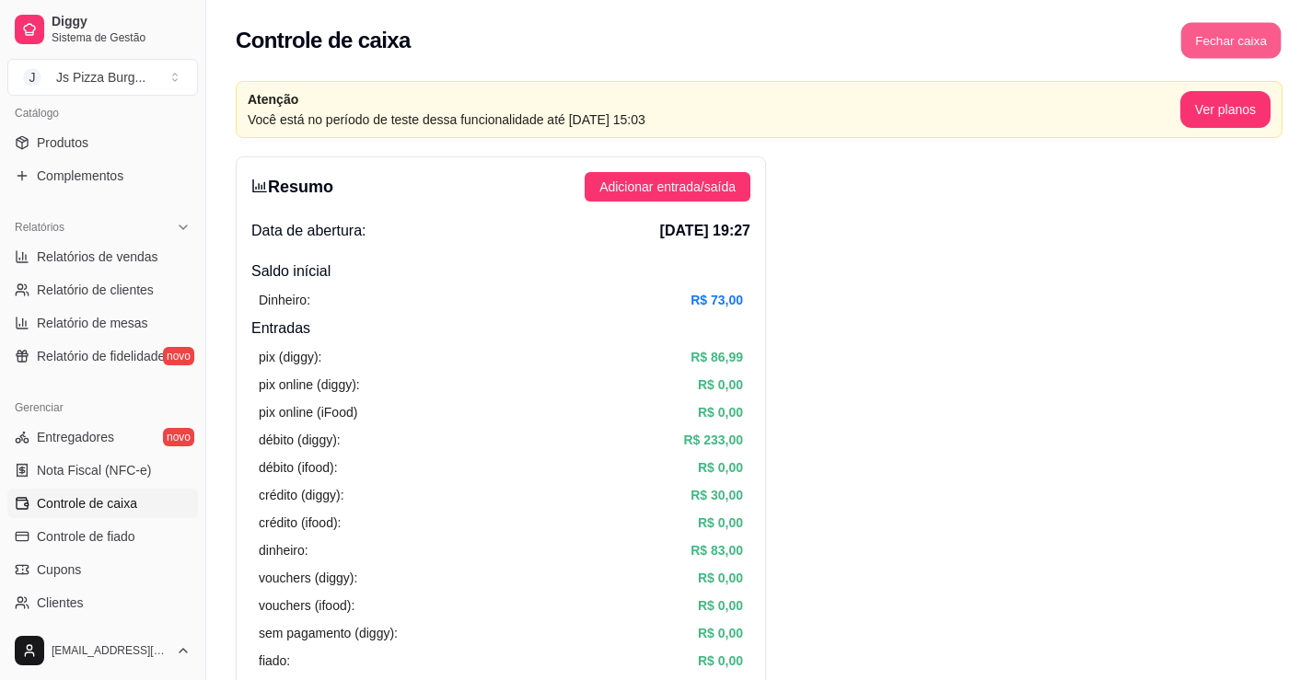
click at [1236, 38] on button "Fechar caixa" at bounding box center [1231, 41] width 100 height 36
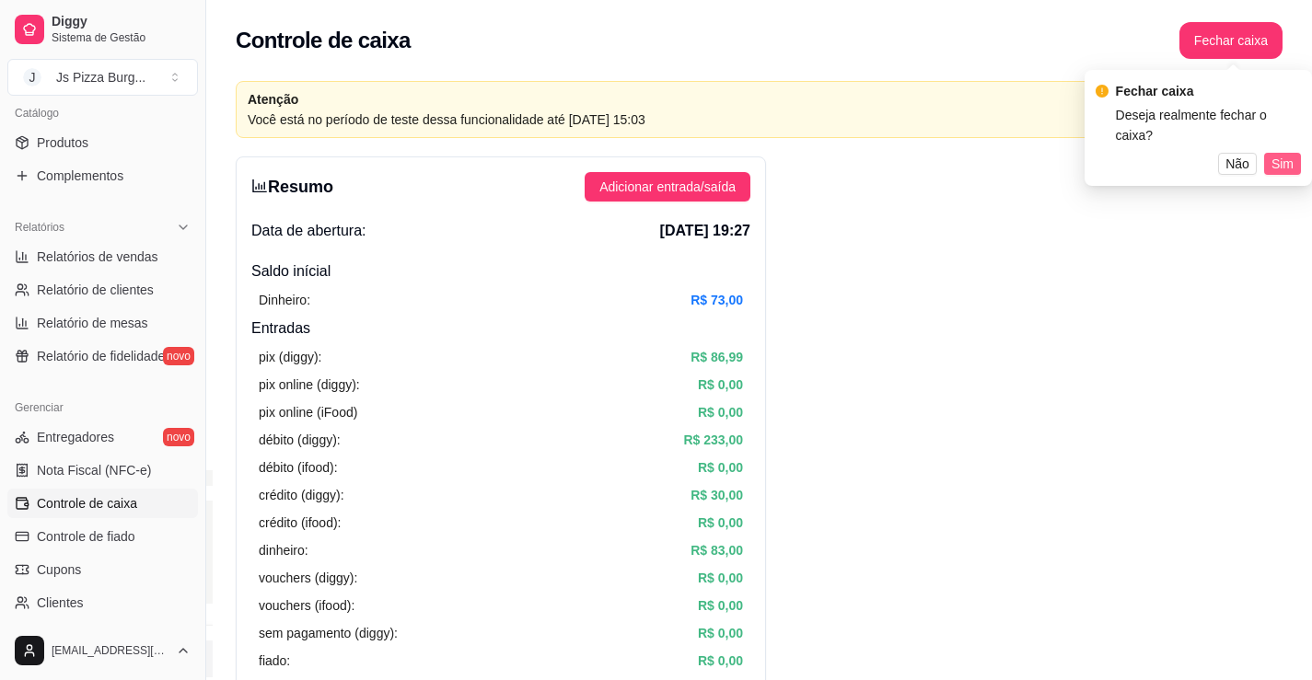
click at [1296, 153] on button "Sim" at bounding box center [1282, 164] width 37 height 22
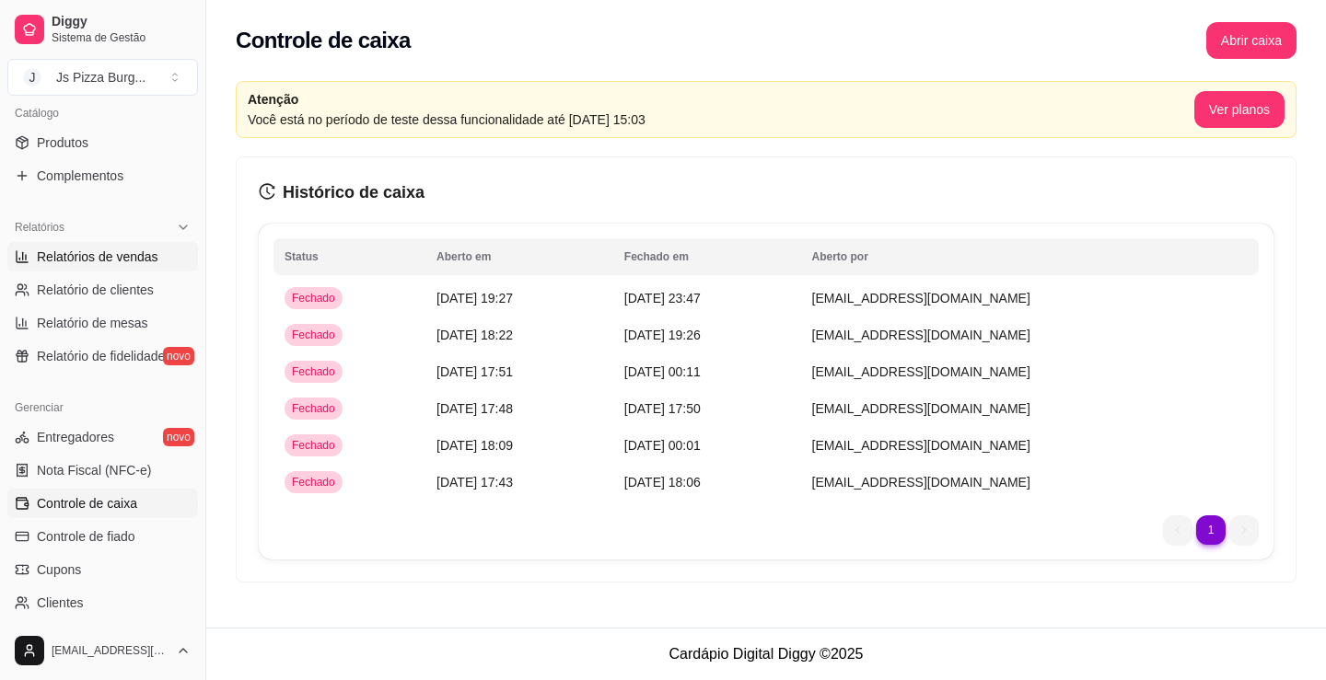
click at [115, 255] on span "Relatórios de vendas" at bounding box center [98, 257] width 122 height 18
select select "ALL"
select select "0"
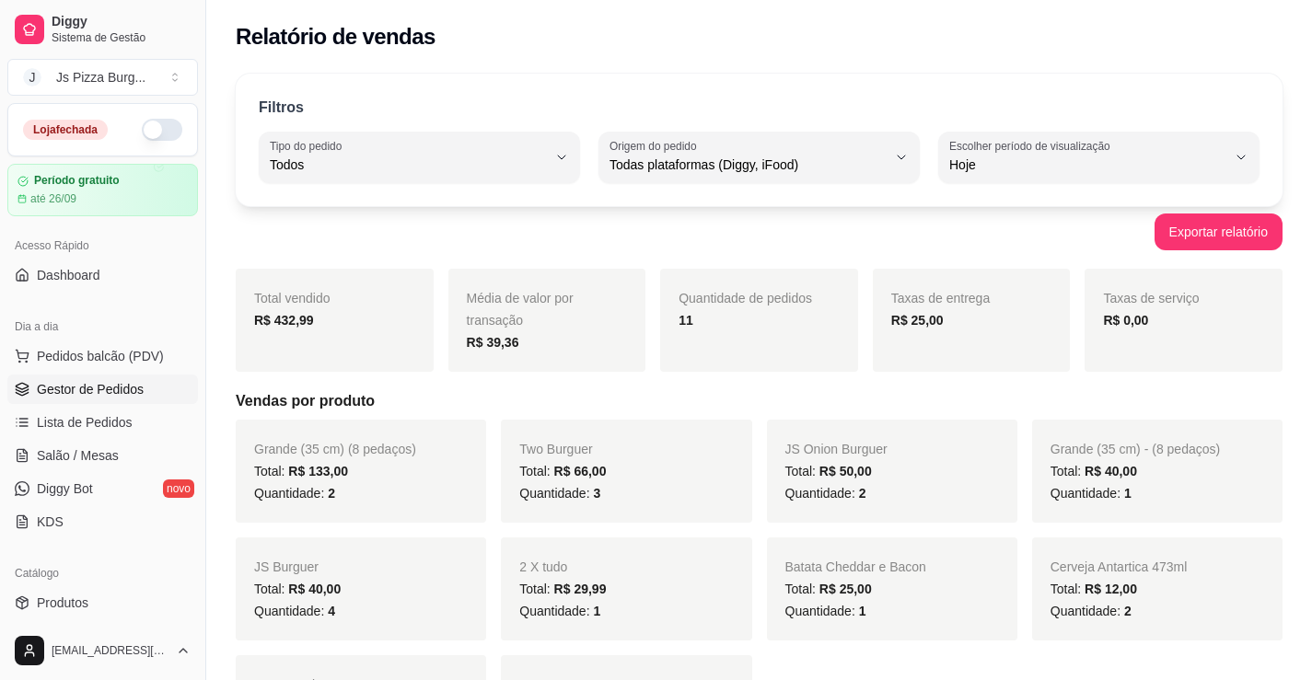
click at [102, 381] on span "Gestor de Pedidos" at bounding box center [90, 389] width 107 height 18
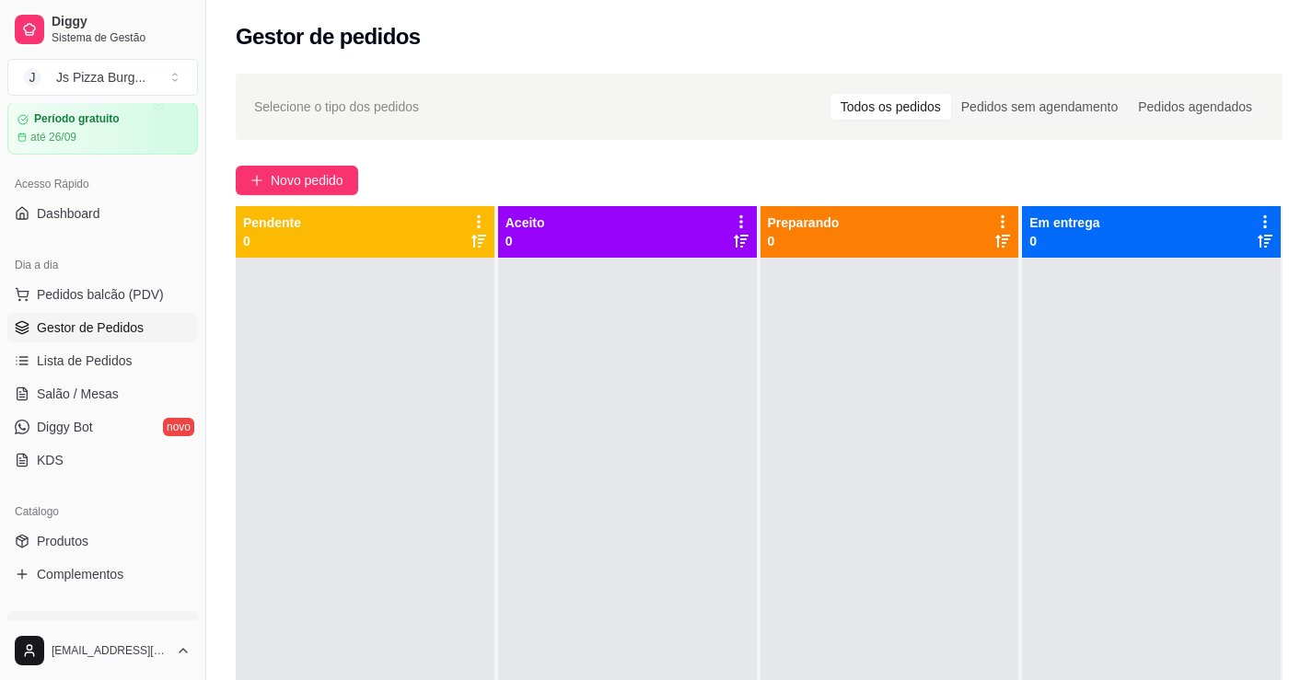
scroll to position [276, 0]
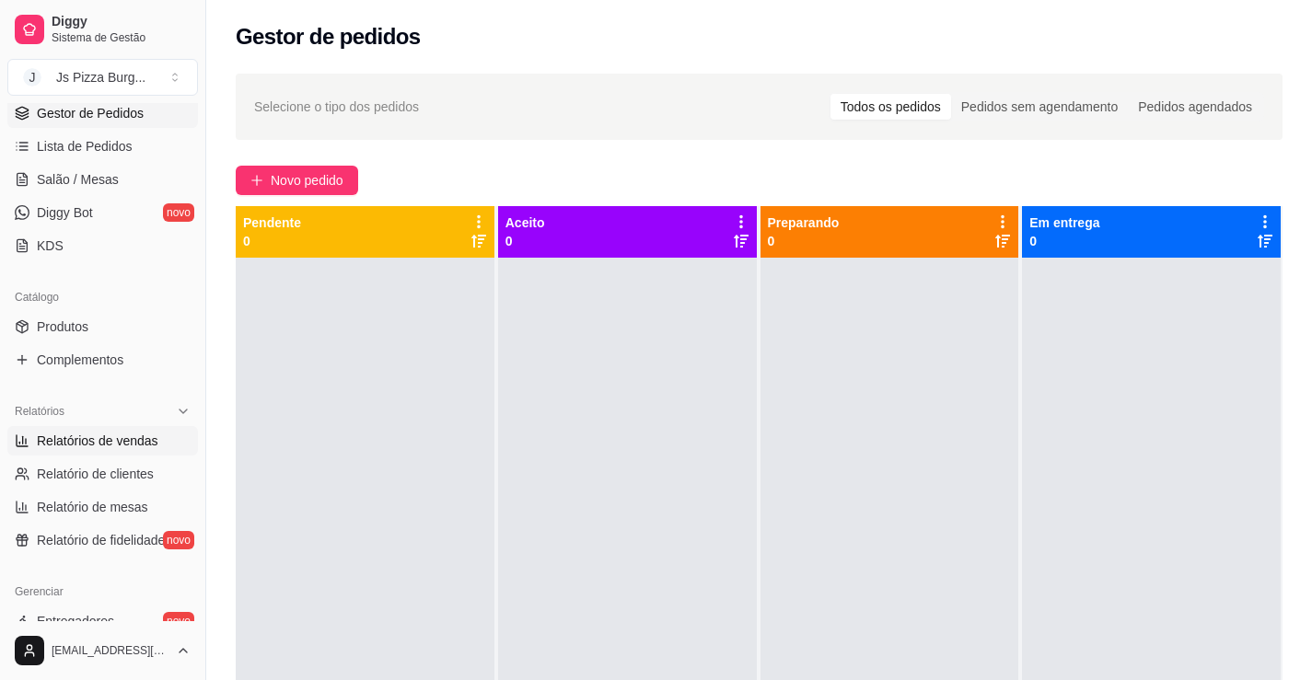
click at [83, 440] on span "Relatórios de vendas" at bounding box center [98, 441] width 122 height 18
select select "ALL"
select select "0"
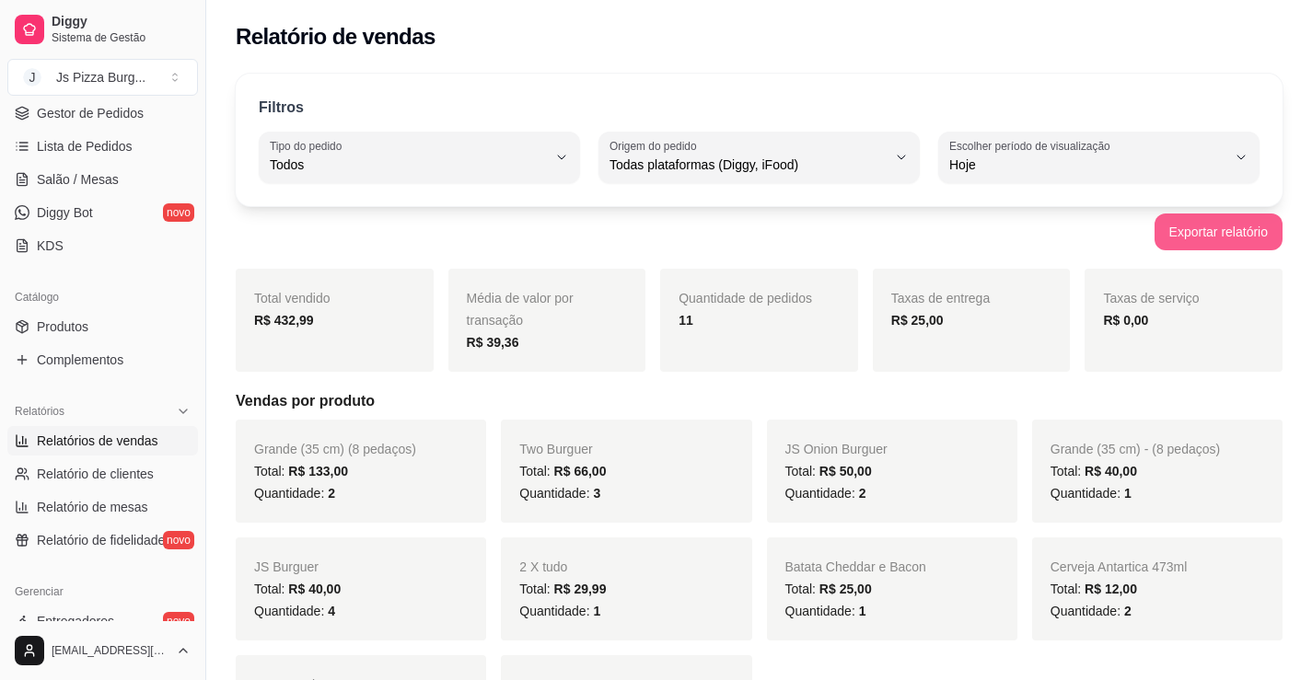
click at [1186, 232] on button "Exportar relatório" at bounding box center [1218, 232] width 128 height 37
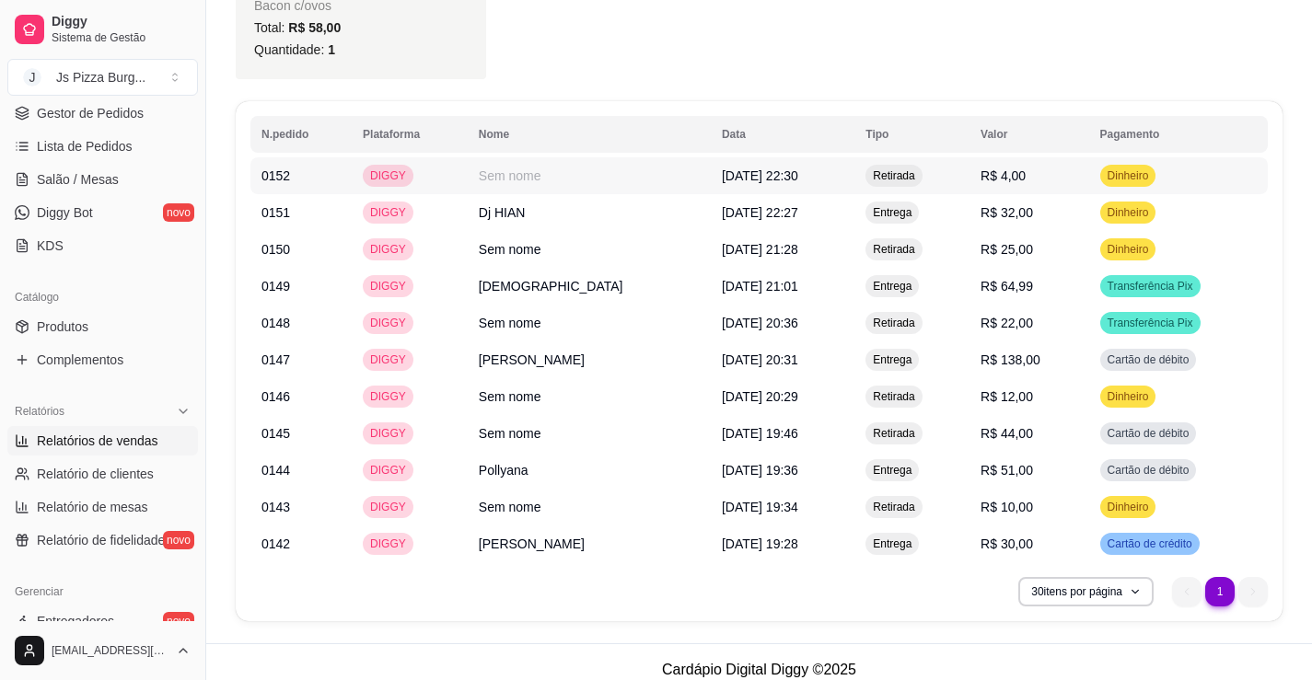
scroll to position [1240, 0]
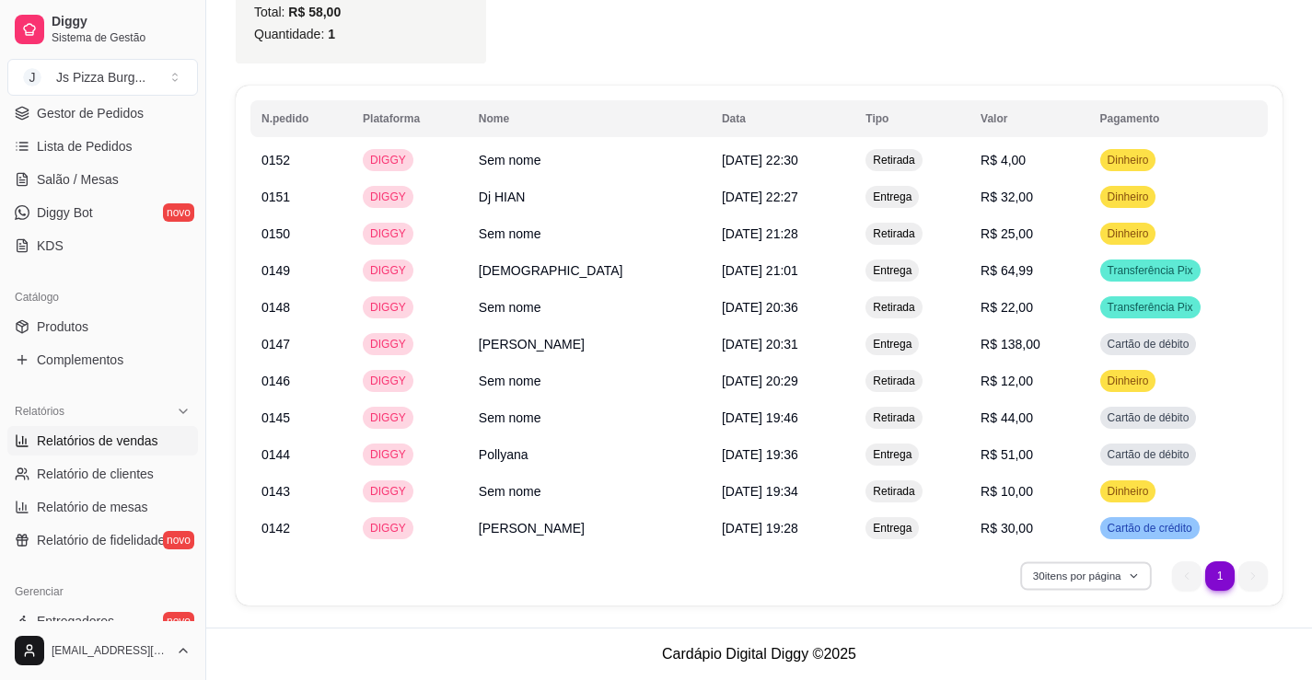
click at [1138, 570] on button "30 itens por página" at bounding box center [1085, 576] width 131 height 29
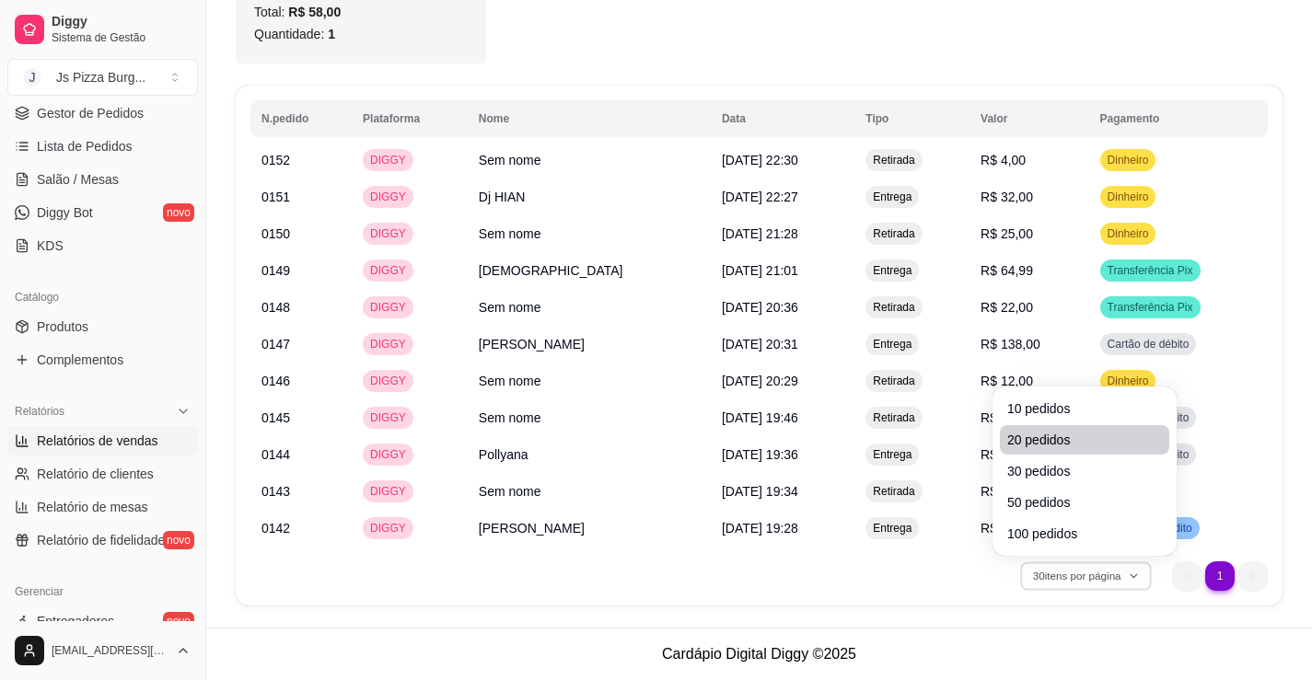
click at [1017, 451] on li "20 pedidos" at bounding box center [1084, 439] width 169 height 29
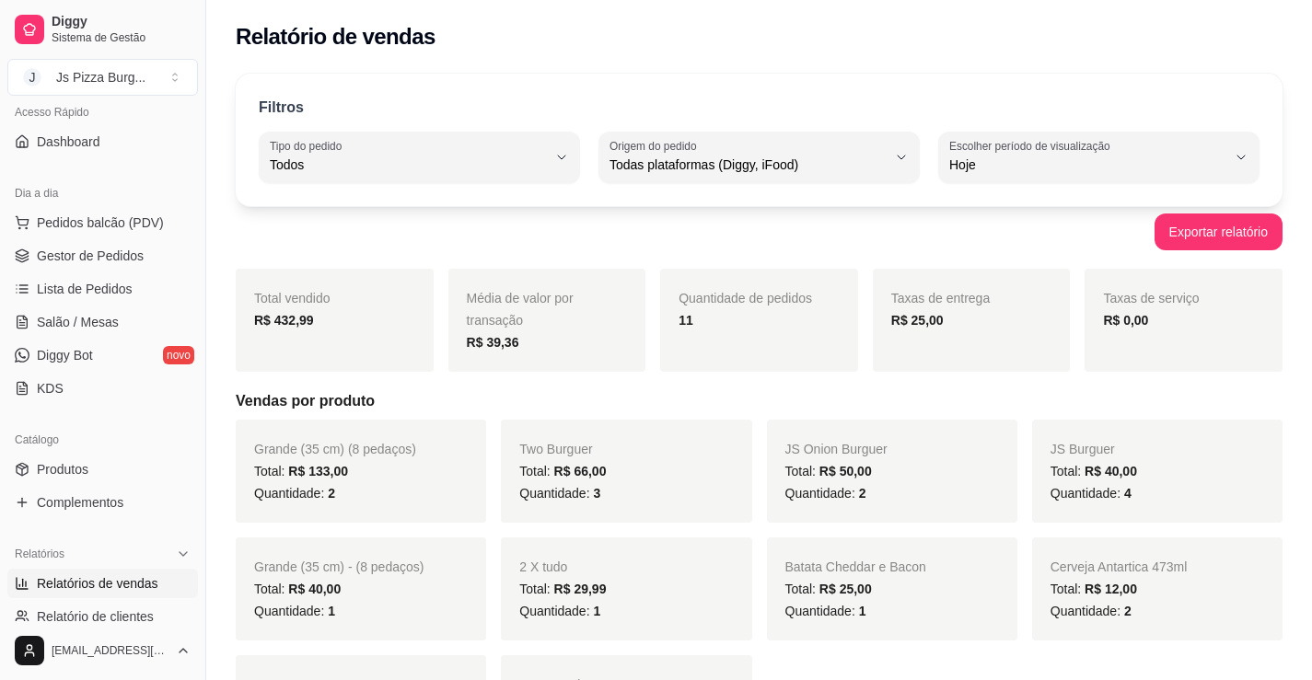
scroll to position [0, 0]
